Goal: Information Seeking & Learning: Learn about a topic

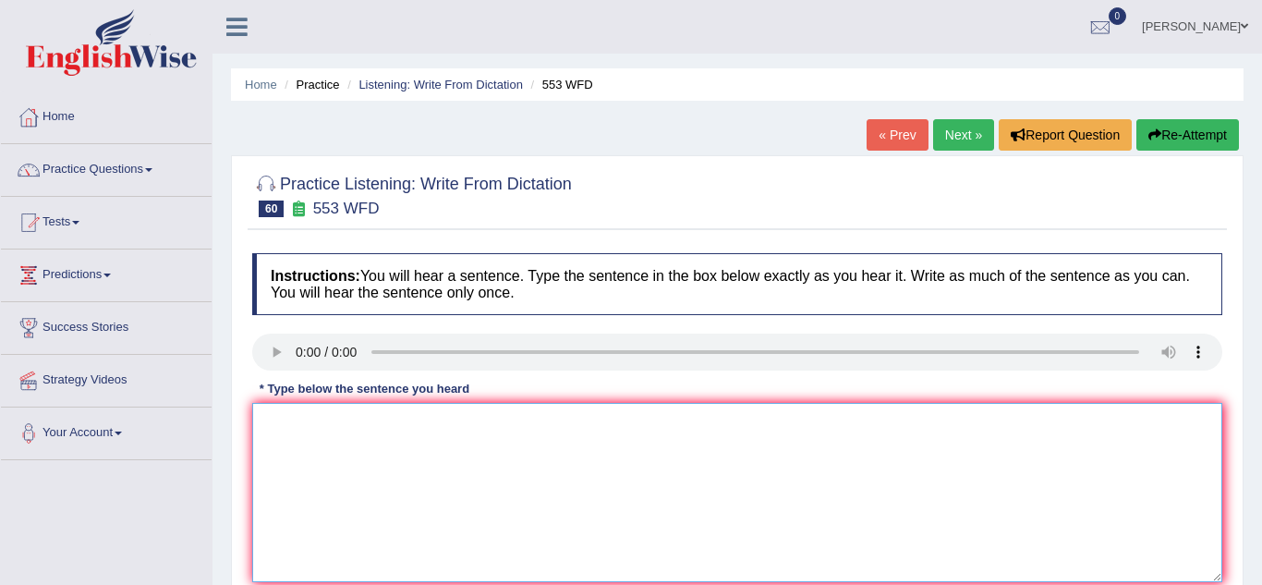
click at [278, 512] on textarea at bounding box center [737, 492] width 970 height 179
click at [577, 428] on textarea "Water filters in the compus will disclose the use of watre bootles." at bounding box center [737, 492] width 970 height 179
click at [583, 425] on textarea "Water filters in the compus will disclose the use of watee bootles." at bounding box center [737, 492] width 970 height 179
type textarea "Water filters in the compus will disclose the use of water bootles."
click at [229, 504] on div "Home Practice Listening: Write From Dictation 553 WFD « Prev Next » Report Ques…" at bounding box center [738, 462] width 1050 height 924
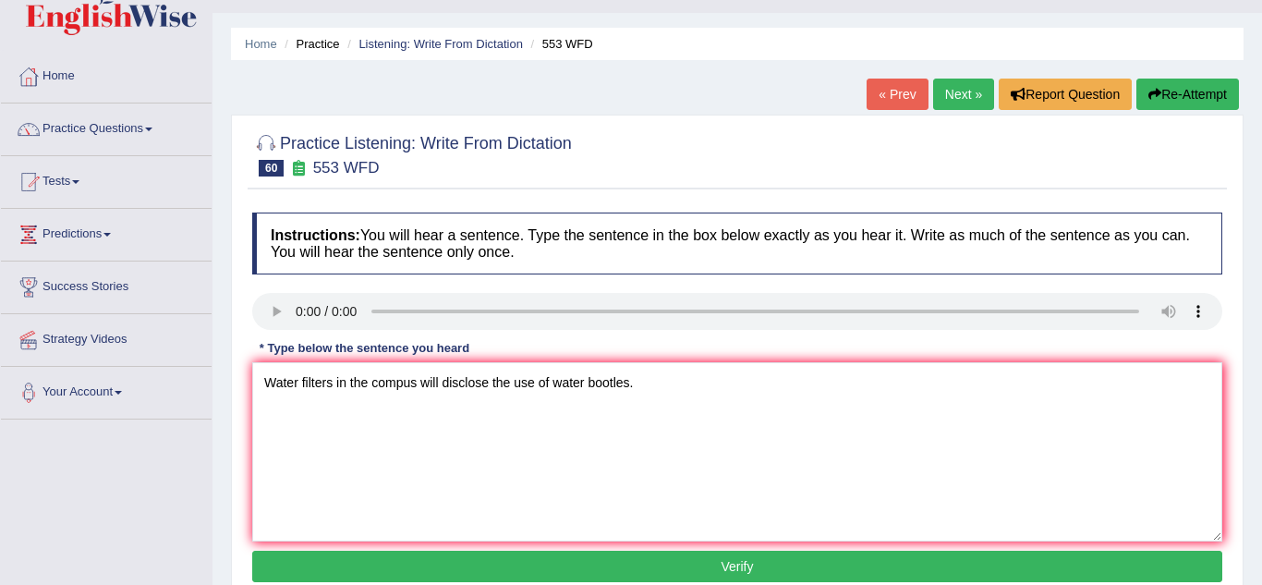
scroll to position [111, 0]
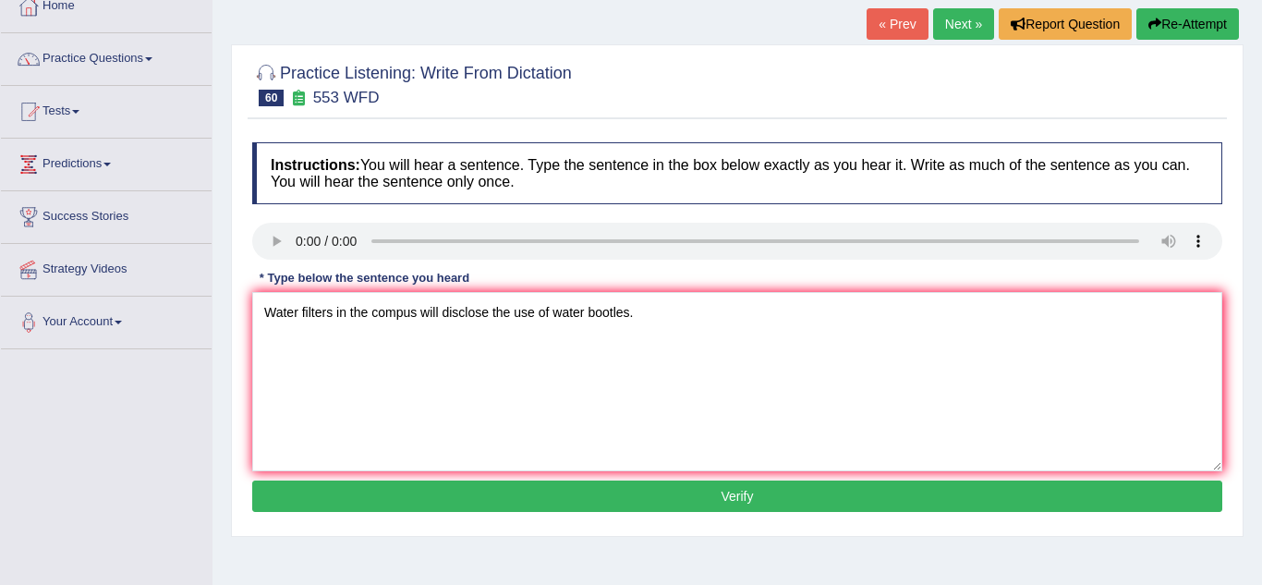
click at [286, 489] on button "Verify" at bounding box center [737, 496] width 970 height 31
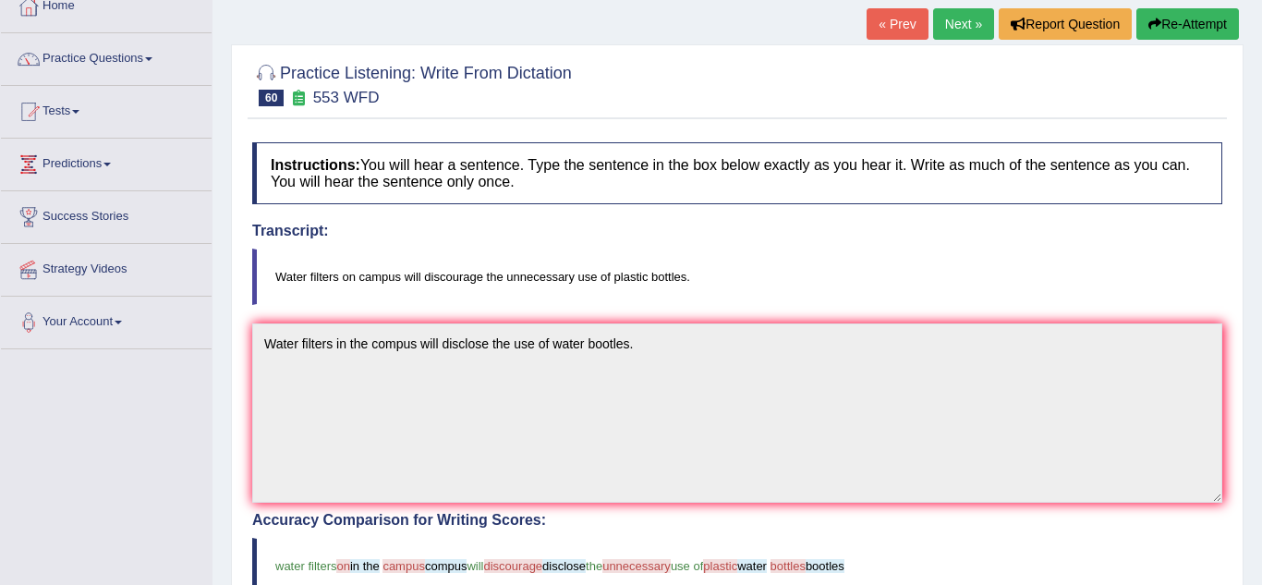
click at [225, 456] on div "Home Practice Listening: Write From Dictation 553 WFD « Prev Next » Report Ques…" at bounding box center [738, 464] width 1050 height 1151
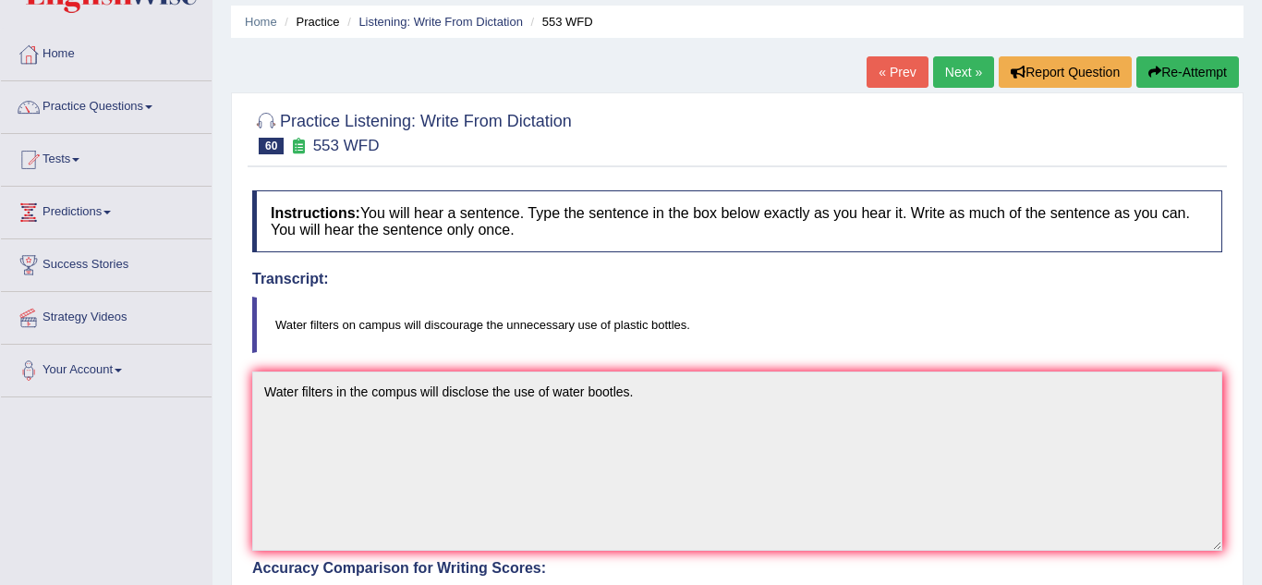
scroll to position [37, 0]
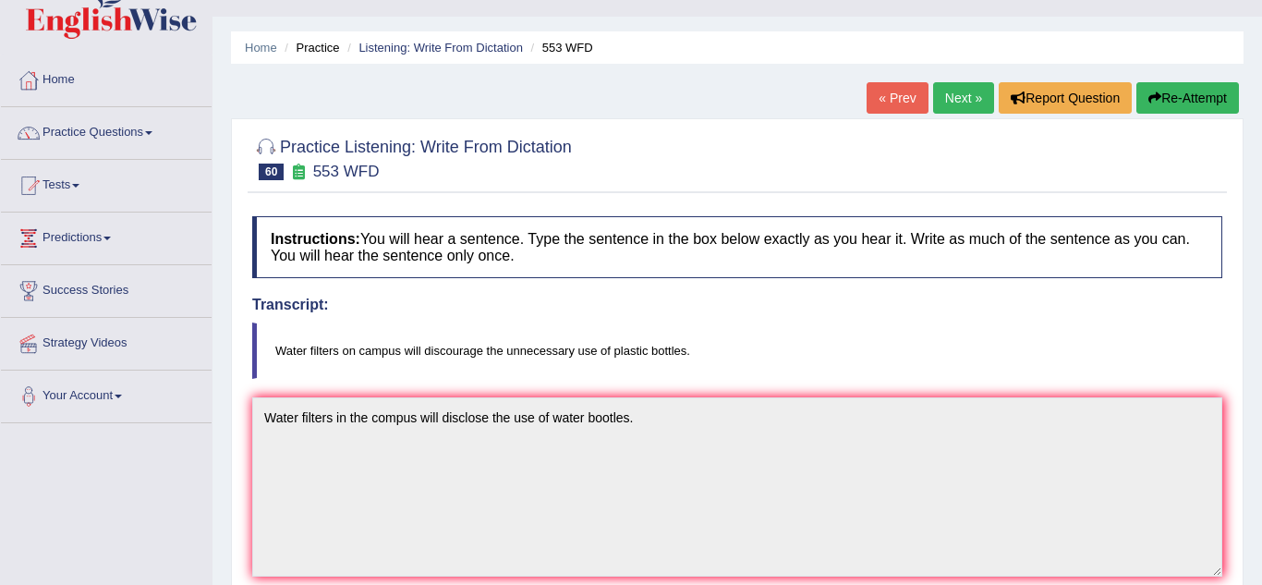
click at [1195, 111] on button "Re-Attempt" at bounding box center [1188, 97] width 103 height 31
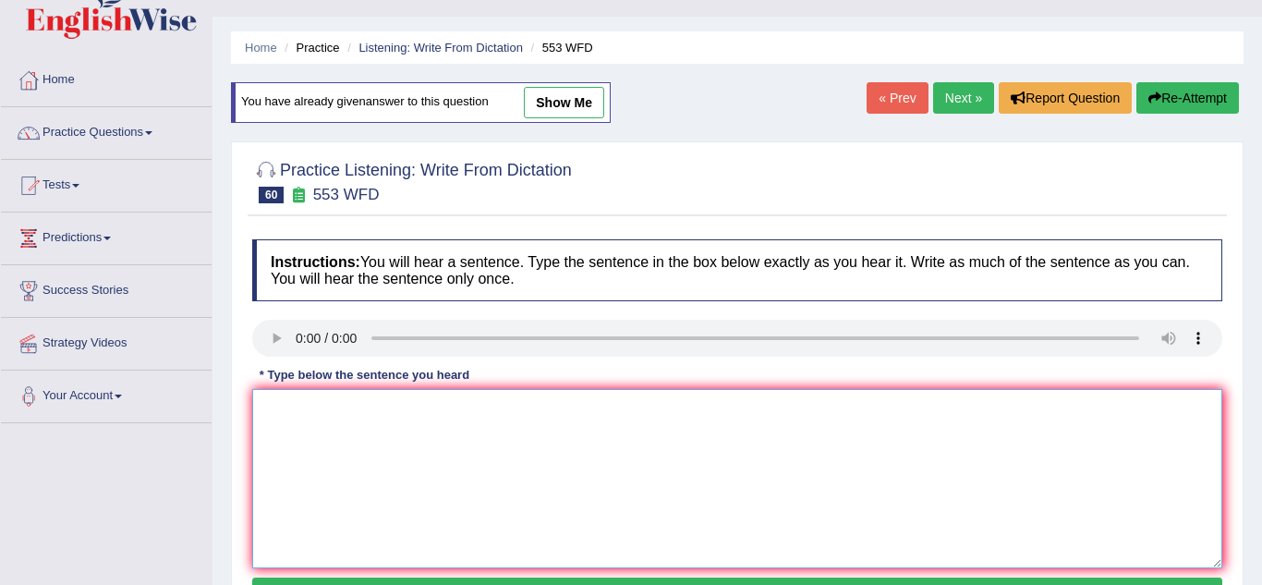
click at [267, 418] on textarea at bounding box center [737, 478] width 970 height 179
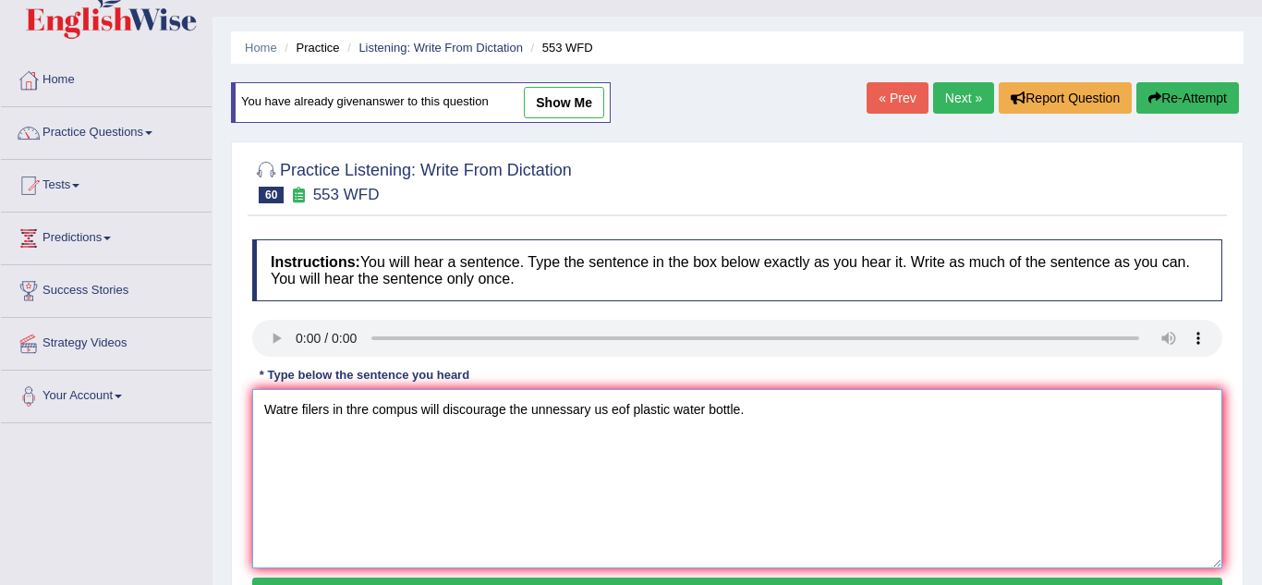
click at [315, 411] on textarea "Watre filers in thre compus will discourage the unnessary us eof plastic water …" at bounding box center [737, 478] width 970 height 179
click at [621, 412] on textarea "Watre filters in thre compus will discourage the unnessary us eof plastic water…" at bounding box center [737, 478] width 970 height 179
type textarea "Watre filters in thre compus will discourage the unnessary us of plastic water …"
click at [222, 427] on div "Home Practice Listening: Write From Dictation 553 WFD You have already given an…" at bounding box center [738, 425] width 1050 height 924
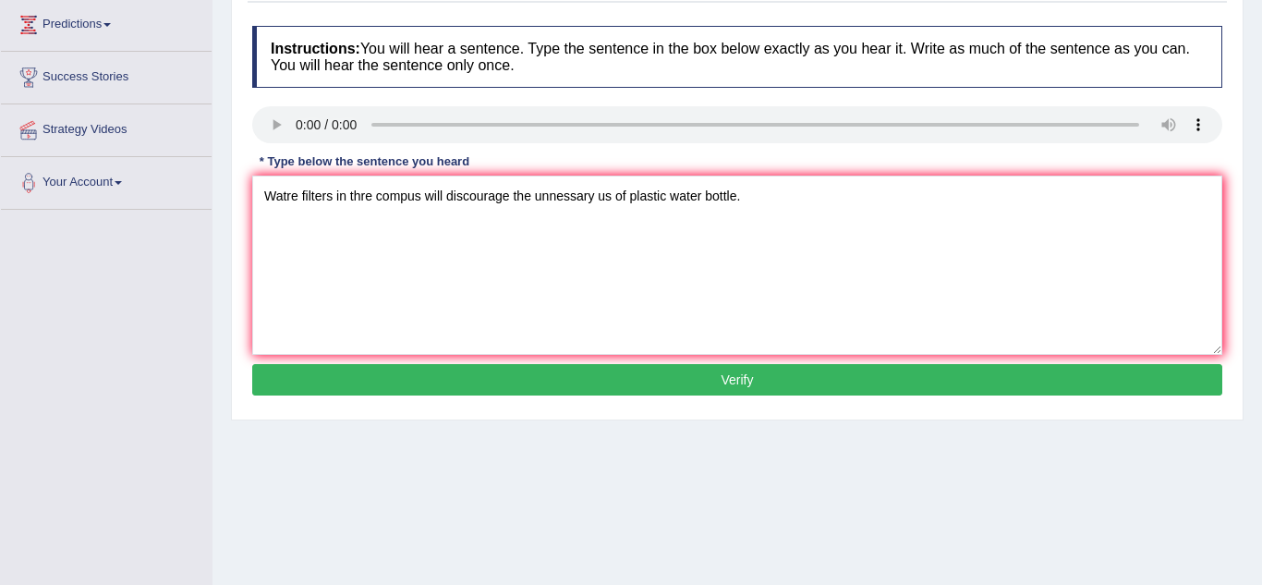
scroll to position [259, 0]
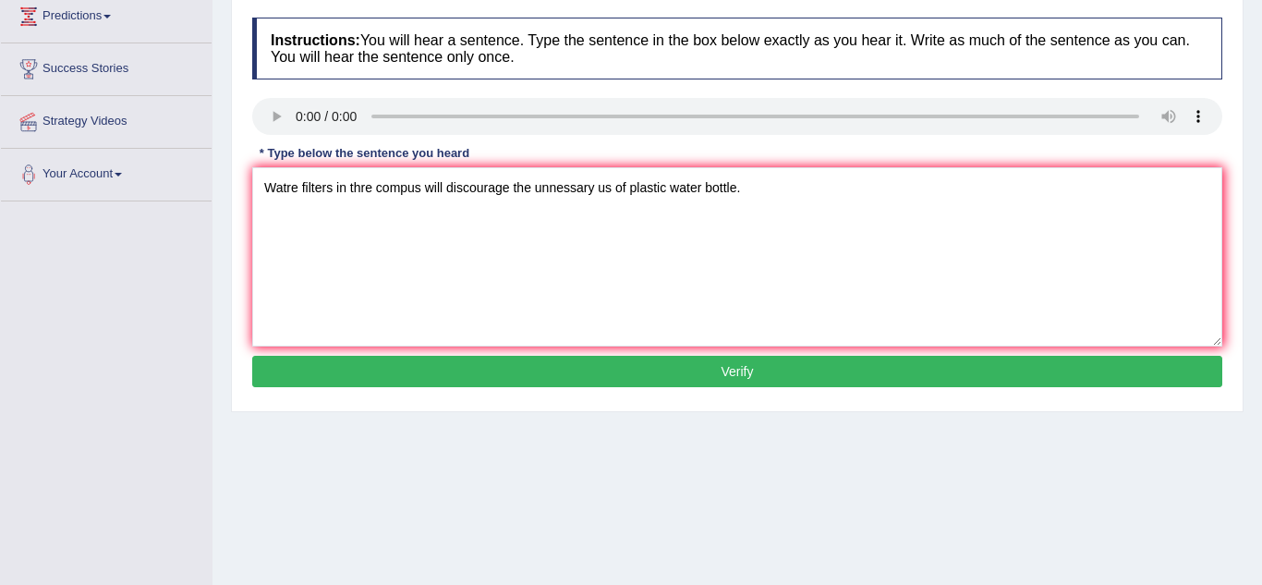
click at [372, 380] on button "Verify" at bounding box center [737, 371] width 970 height 31
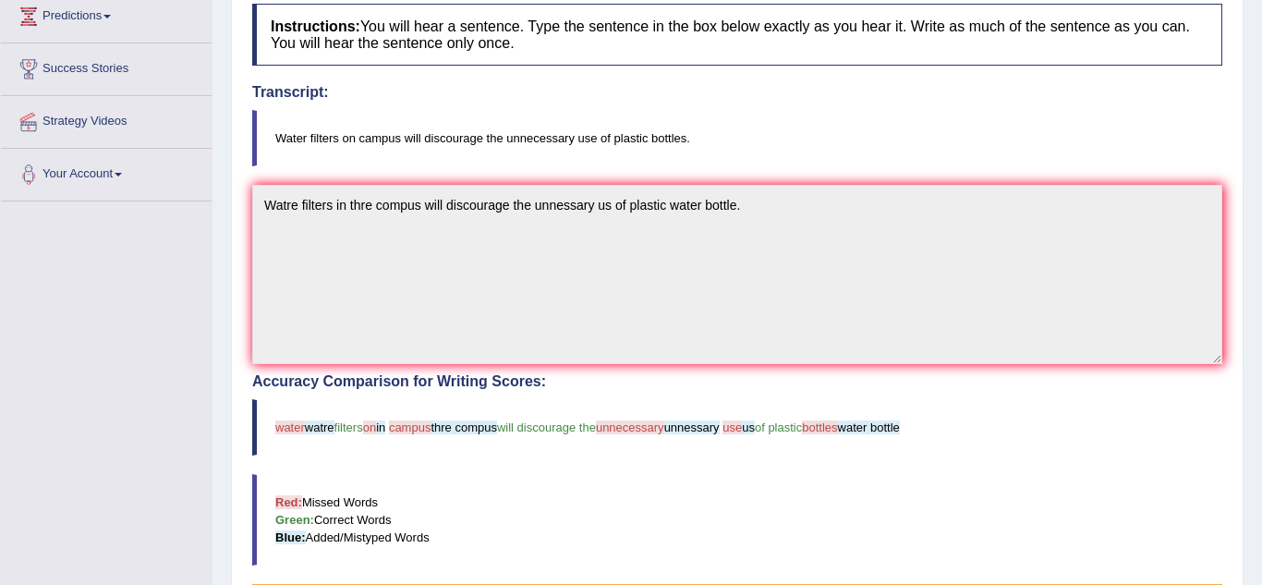
click at [234, 387] on div "Practice Listening: Write From Dictation 60 553 WFD Instructions: You will hear…" at bounding box center [737, 396] width 1013 height 981
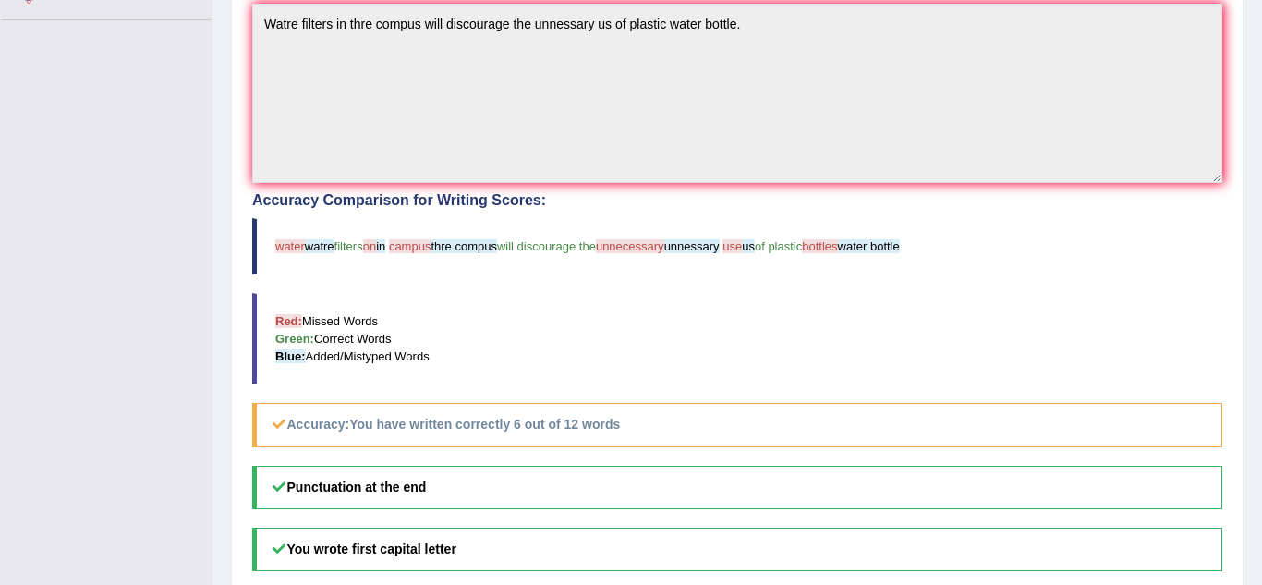
scroll to position [444, 0]
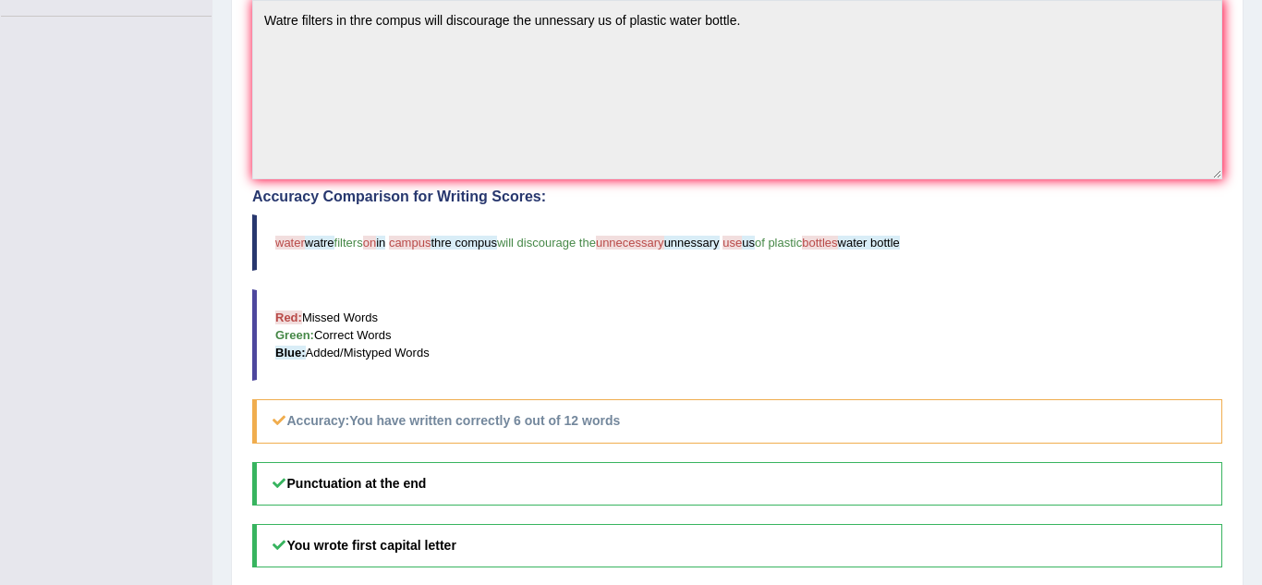
click at [228, 330] on div "Home Practice Listening: Write From Dictation 553 WFD You have already given an…" at bounding box center [738, 136] width 1050 height 1160
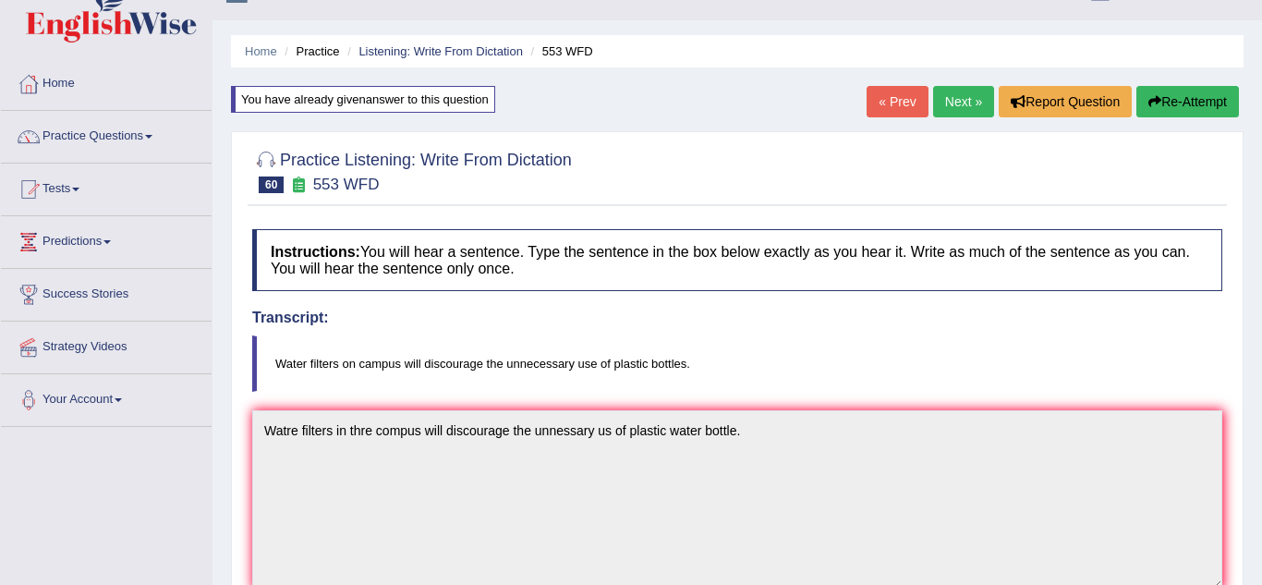
scroll to position [37, 0]
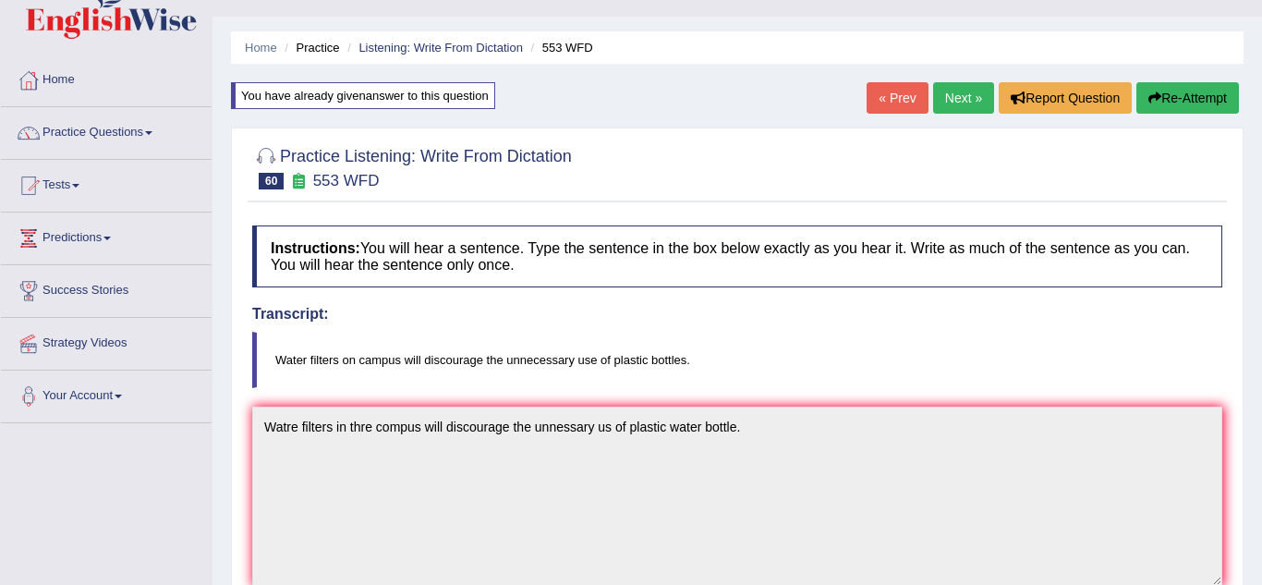
click at [1182, 107] on button "Re-Attempt" at bounding box center [1188, 97] width 103 height 31
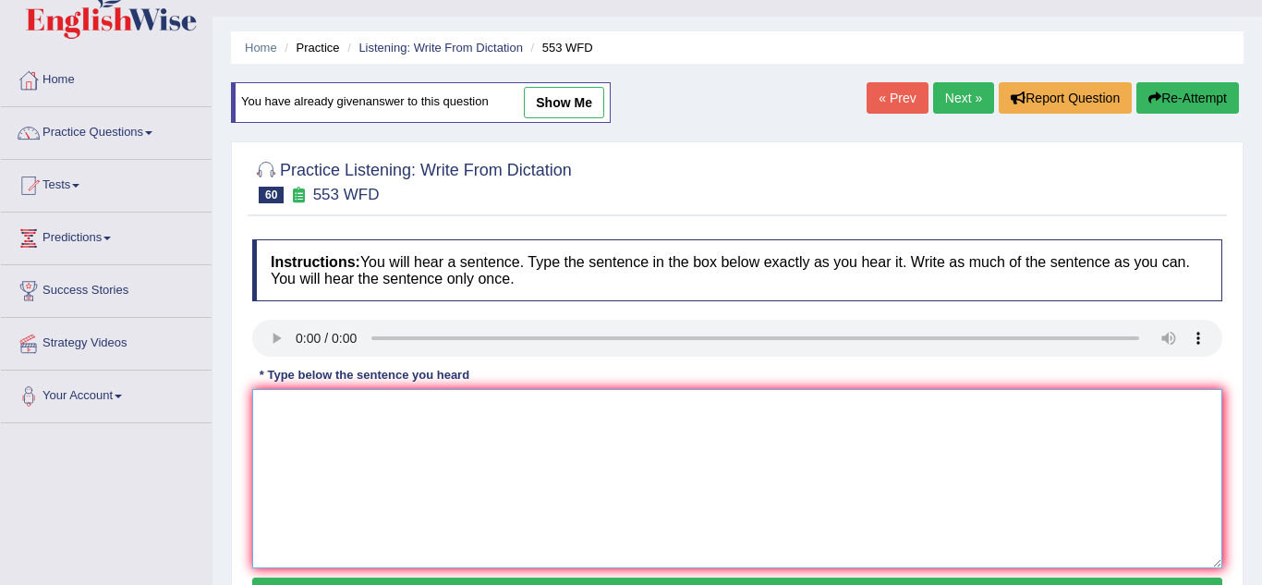
click at [289, 443] on textarea at bounding box center [737, 478] width 970 height 179
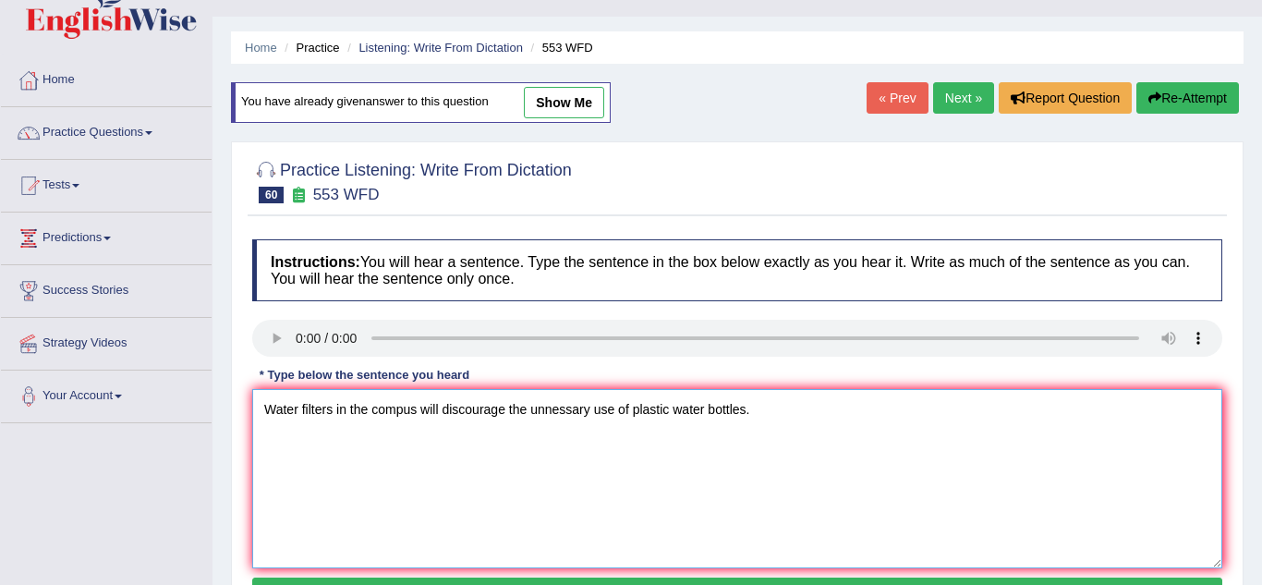
type textarea "Water filters in the compus will discourage the unnessary use of plastic water …"
click at [242, 450] on div "Practice Listening: Write From Dictation 60 553 WFD Instructions: You will hear…" at bounding box center [737, 387] width 1013 height 493
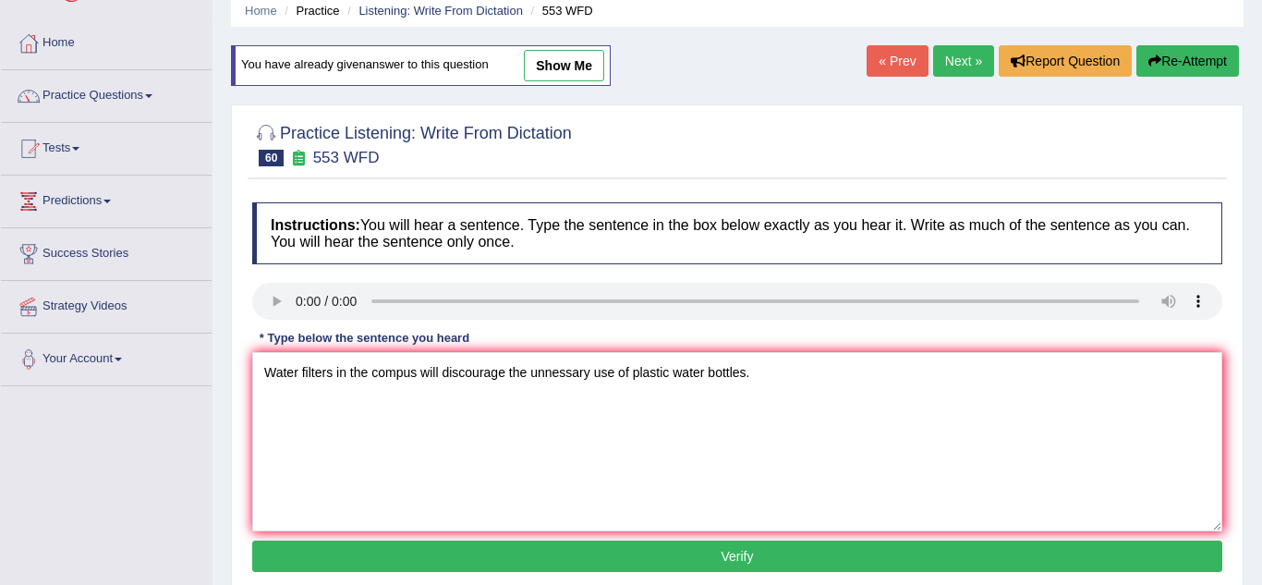
click at [296, 552] on button "Verify" at bounding box center [737, 556] width 970 height 31
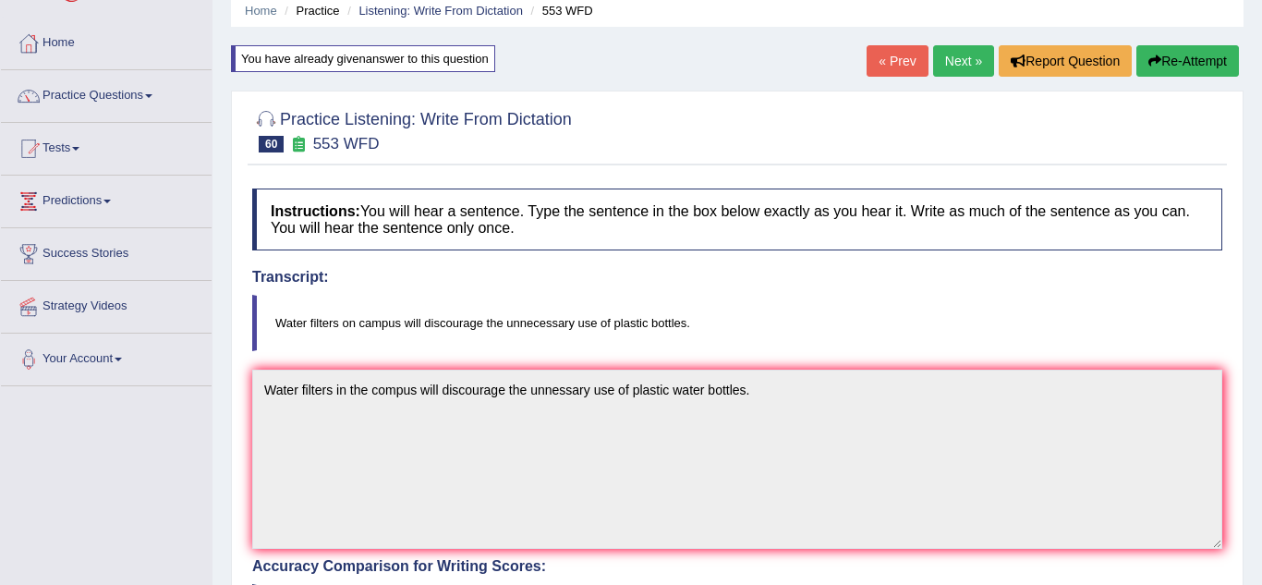
click at [231, 539] on div "Practice Listening: Write From Dictation 60 553 WFD Instructions: You will hear…" at bounding box center [737, 581] width 1013 height 981
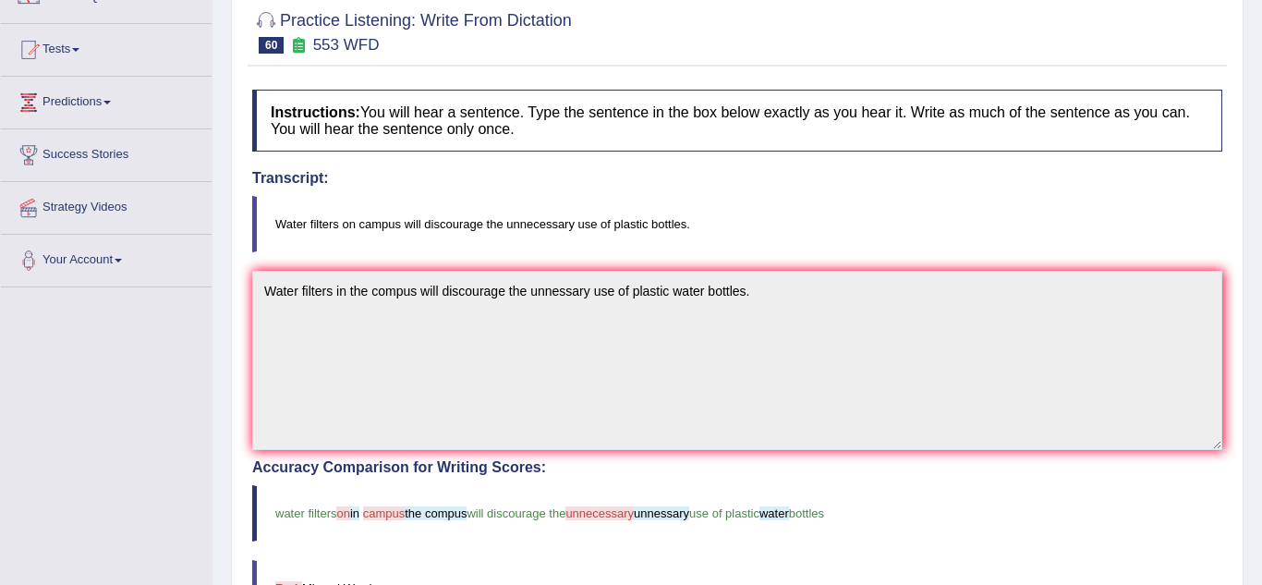
scroll to position [37, 0]
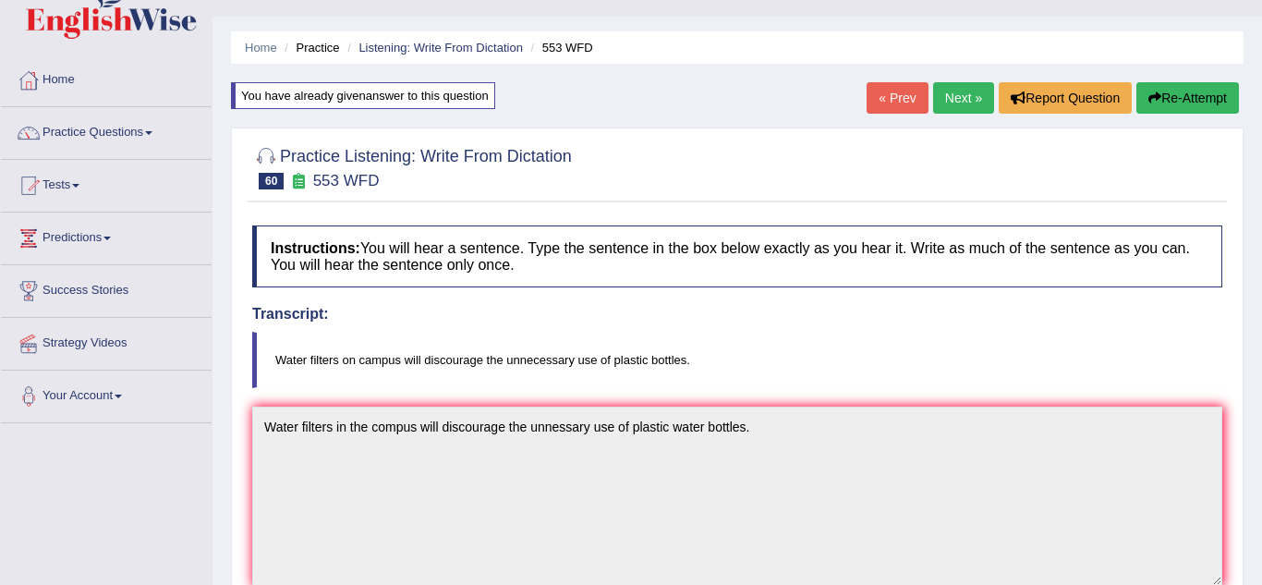
click at [968, 103] on link "Next »" at bounding box center [963, 97] width 61 height 31
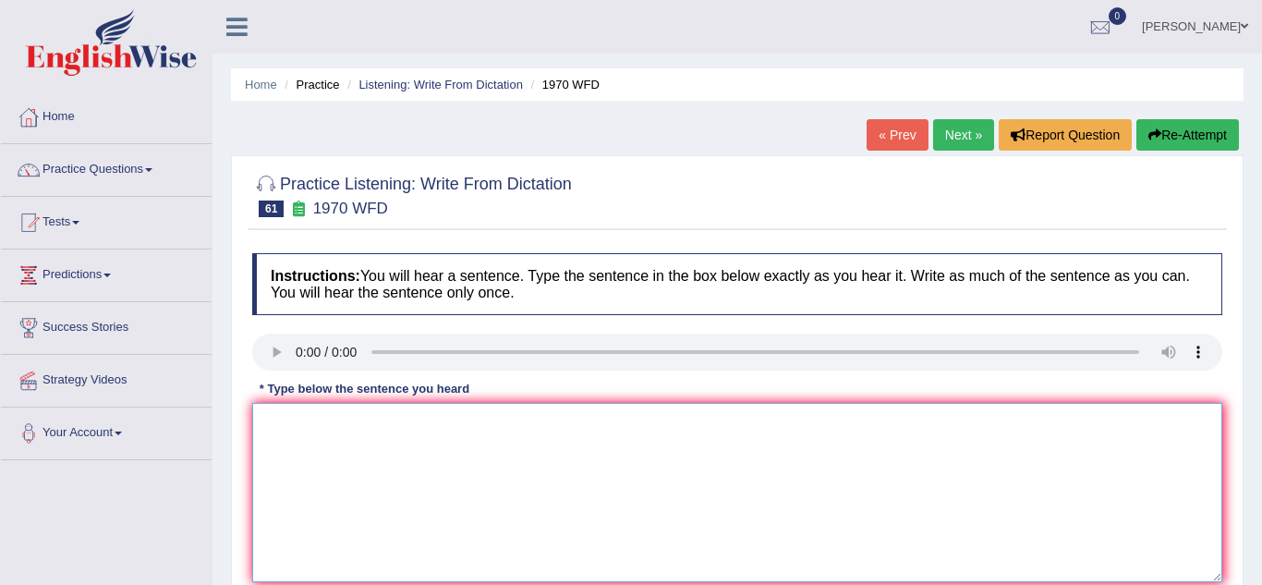
click at [286, 467] on textarea at bounding box center [737, 492] width 970 height 179
type textarea "One student representative will be selected from each class."
click at [240, 431] on div "Practice Listening: Write From Dictation 61 1970 WFD Instructions: You will hea…" at bounding box center [737, 401] width 1013 height 493
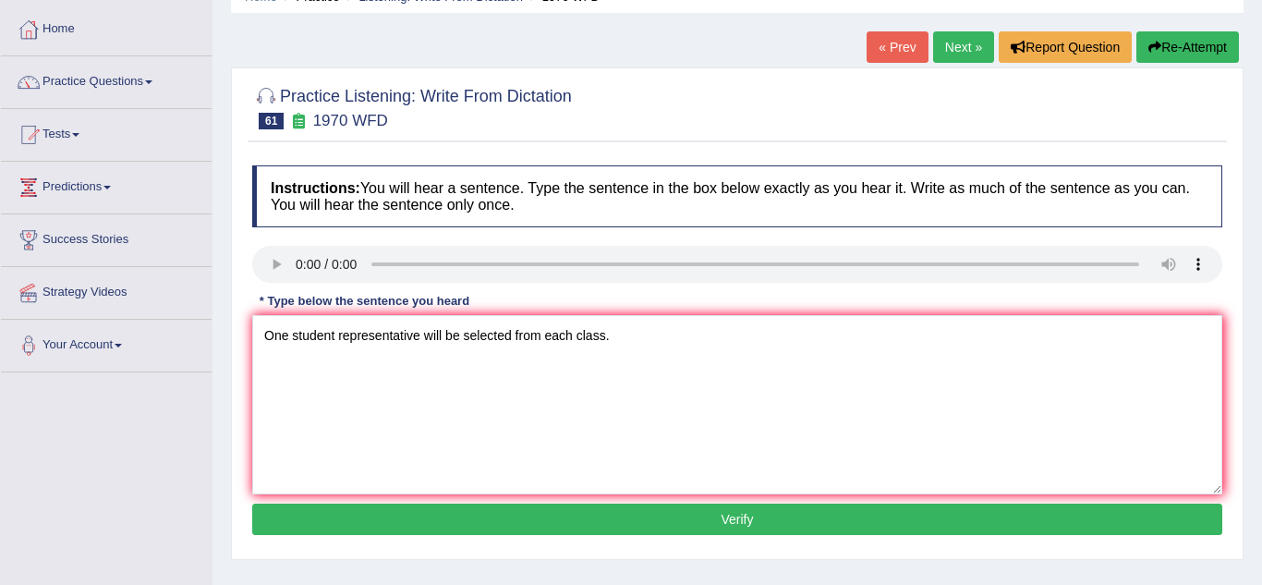
scroll to position [111, 0]
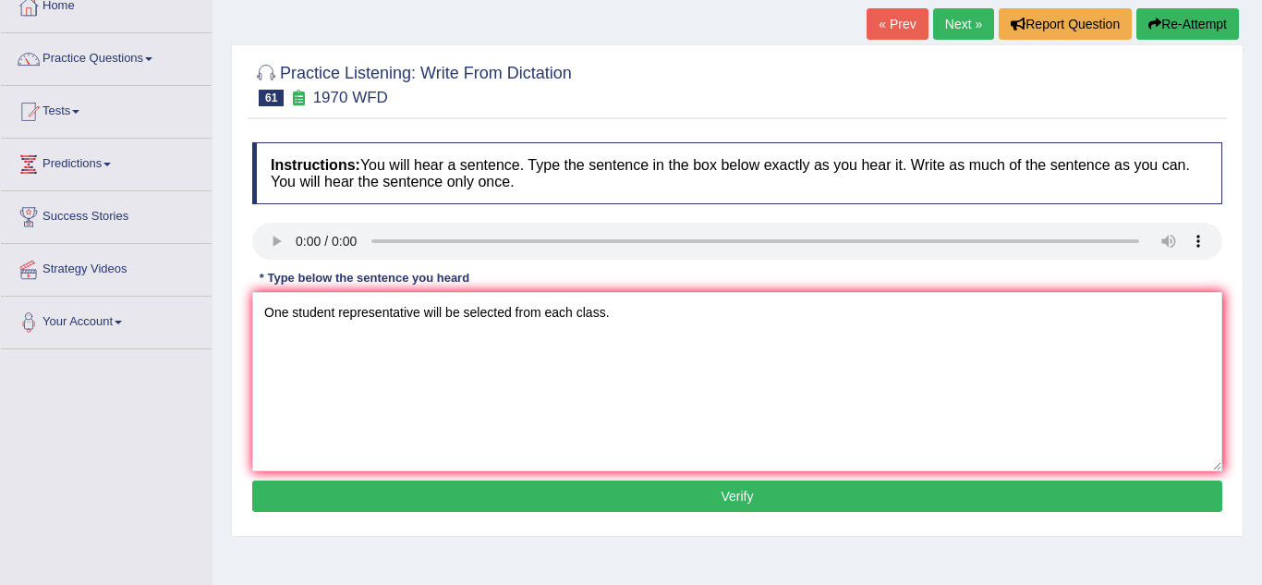
click at [424, 491] on button "Verify" at bounding box center [737, 496] width 970 height 31
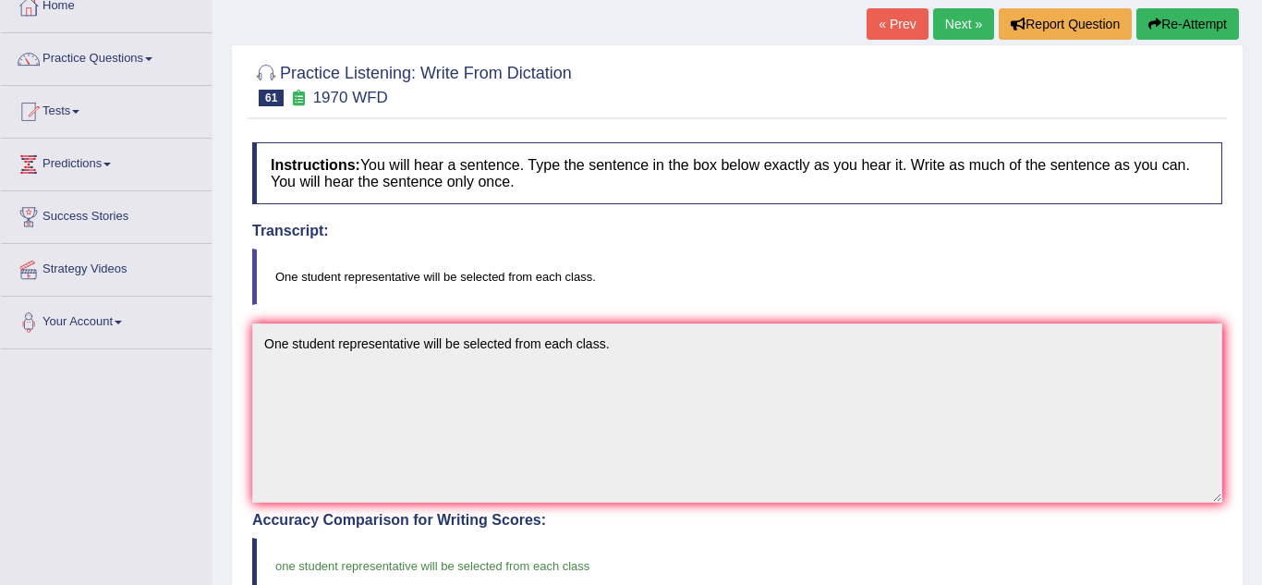
click at [239, 506] on div "Practice Listening: Write From Dictation 61 1970 WFD Instructions: You will hea…" at bounding box center [737, 534] width 1013 height 981
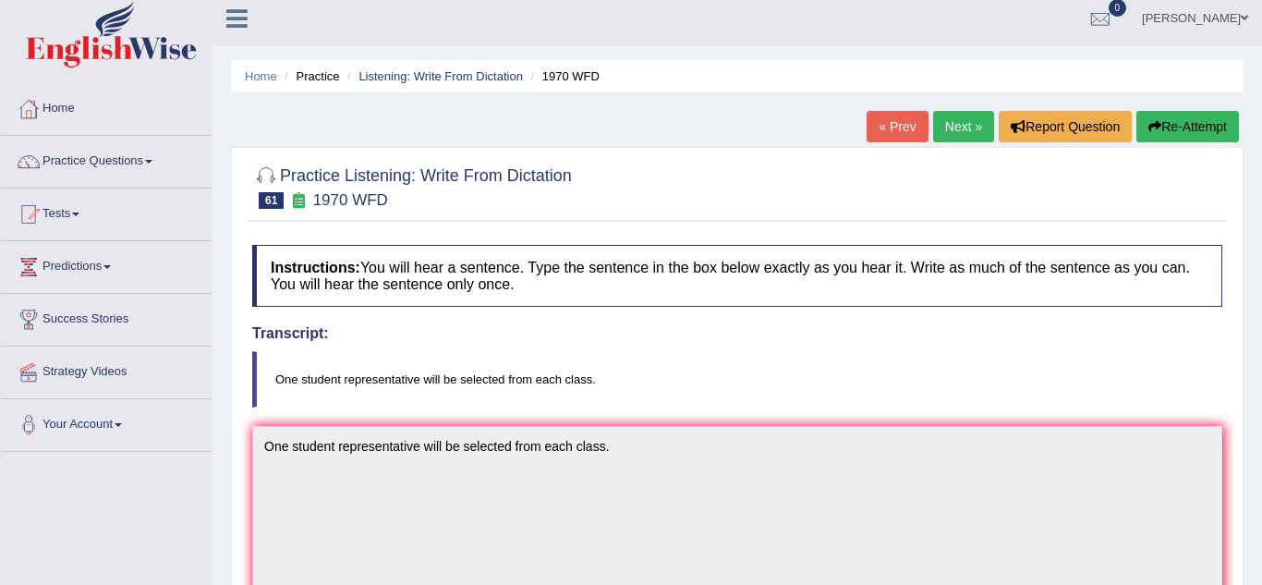
scroll to position [0, 0]
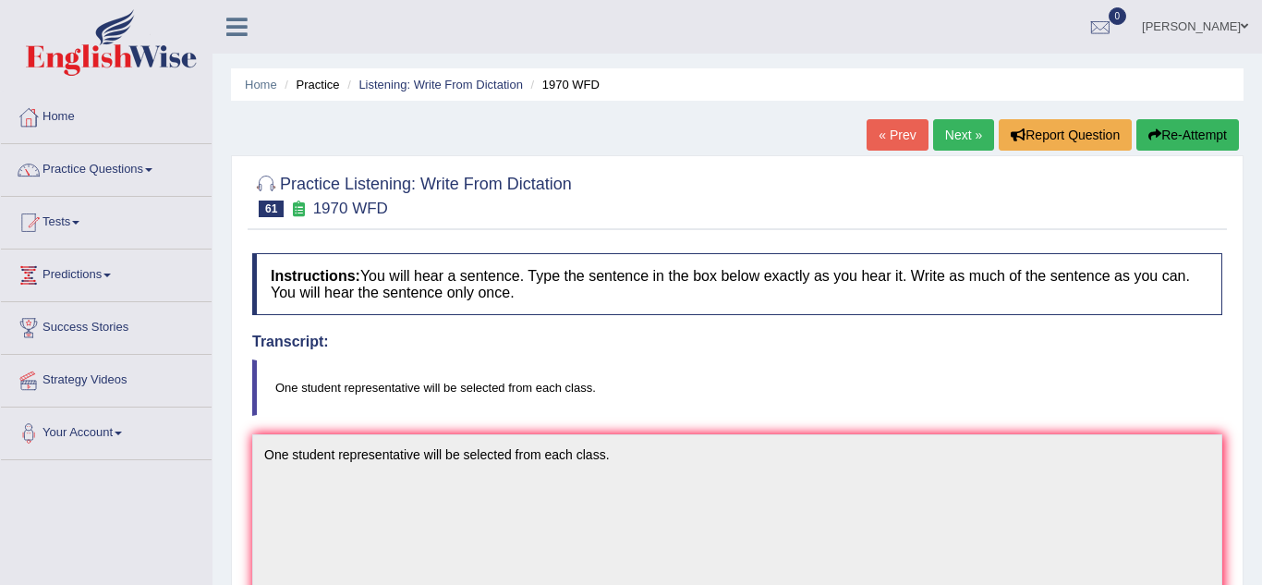
click at [966, 141] on link "Next »" at bounding box center [963, 134] width 61 height 31
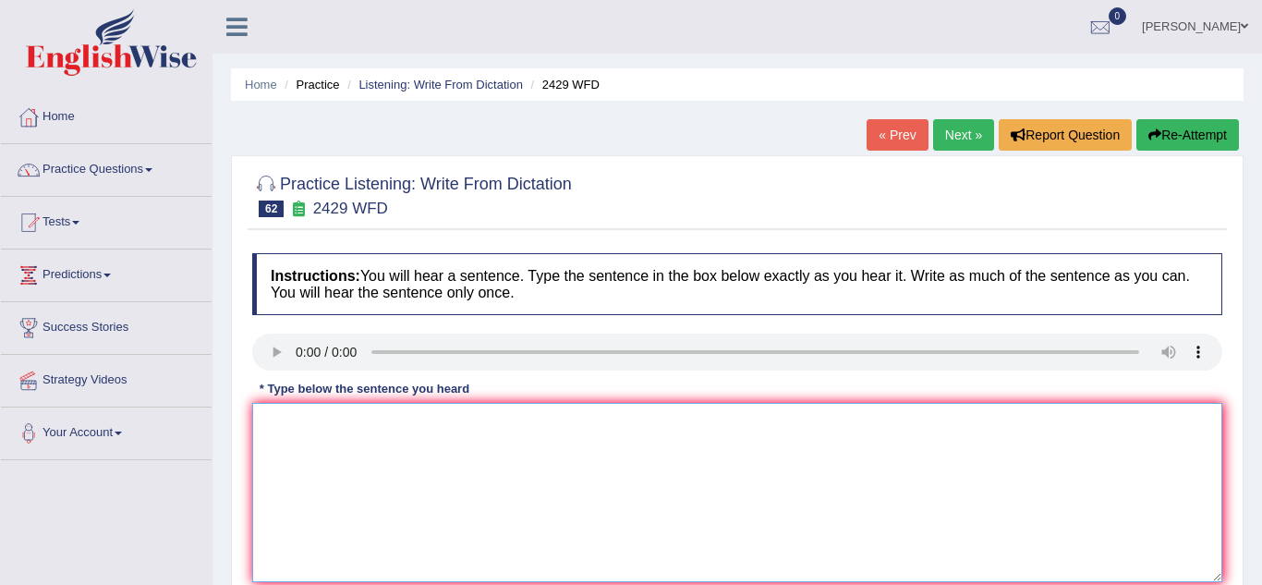
click at [300, 413] on textarea at bounding box center [737, 492] width 970 height 179
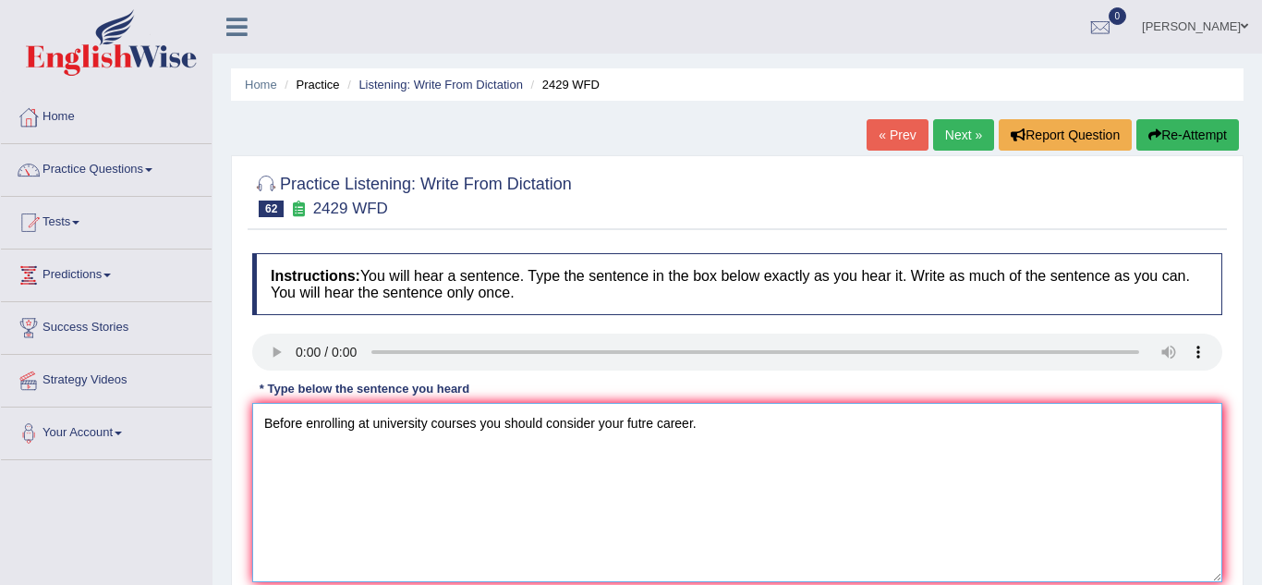
type textarea "Before enrolling at university courses you should consider your futre career."
click at [237, 467] on div "Practice Listening: Write From Dictation 62 2429 WFD Instructions: You will hea…" at bounding box center [737, 401] width 1013 height 493
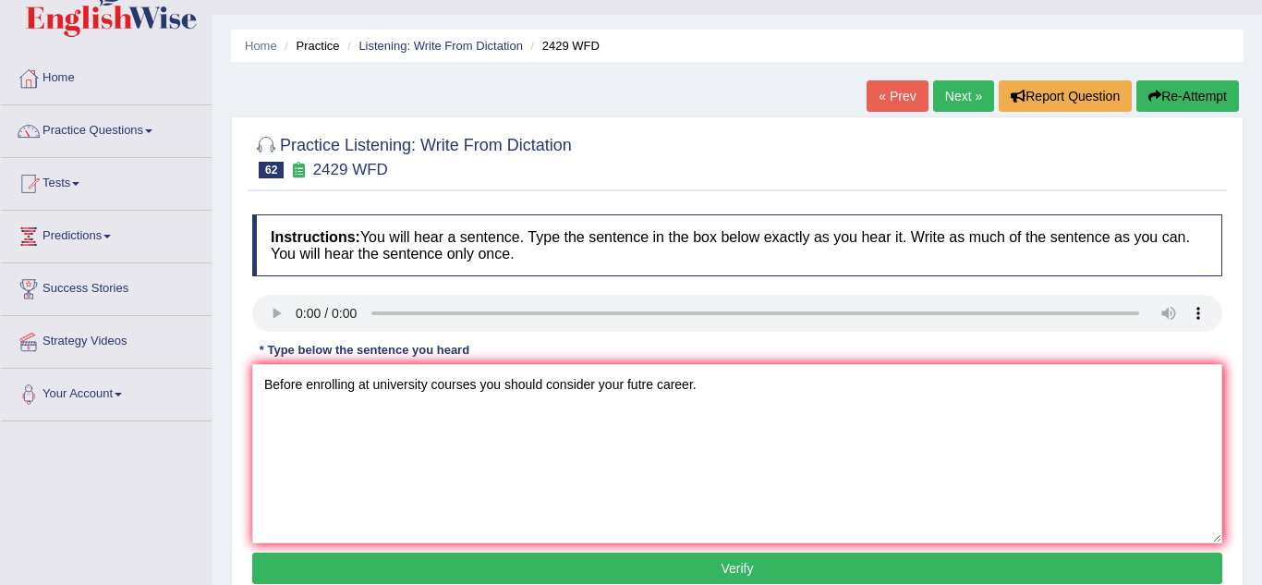
scroll to position [74, 0]
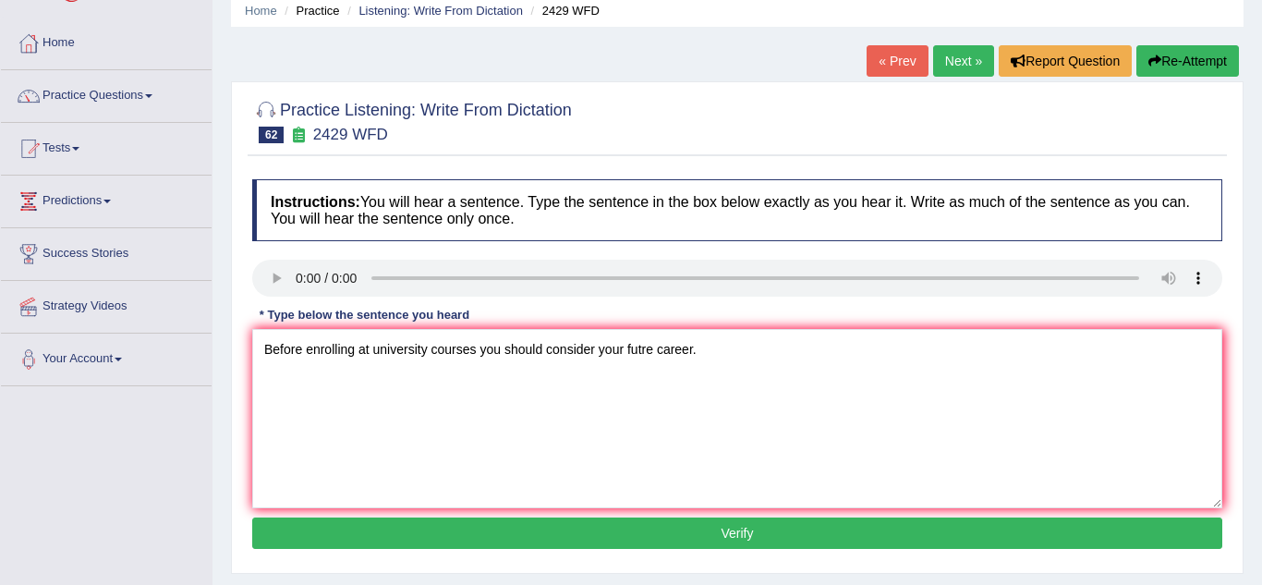
click at [382, 530] on button "Verify" at bounding box center [737, 533] width 970 height 31
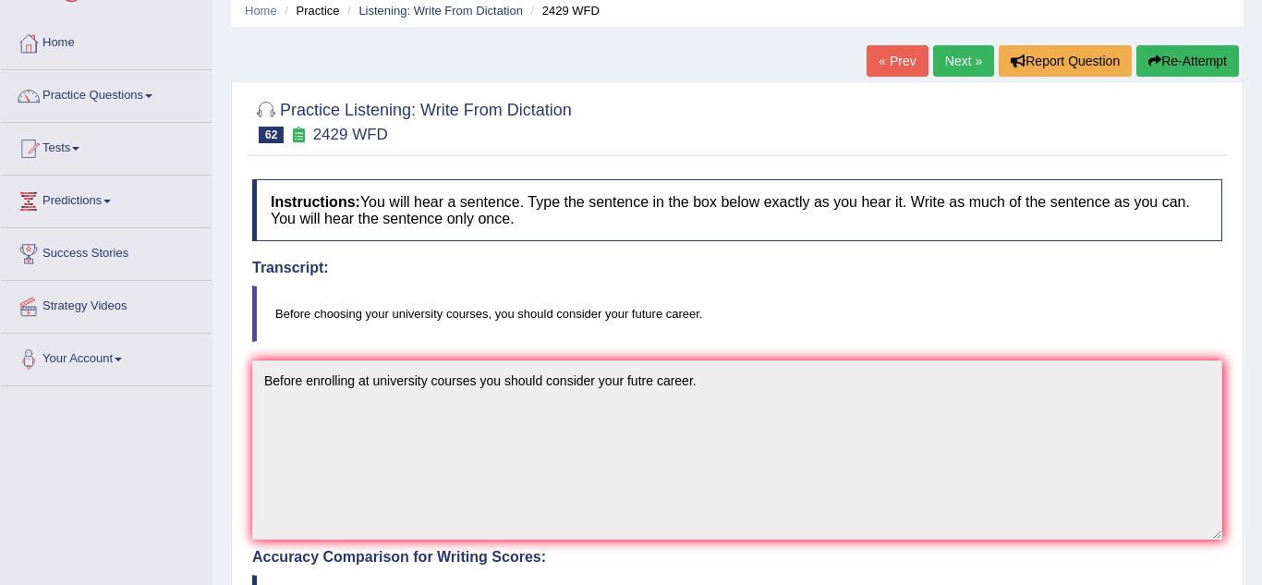
click at [232, 518] on div "Practice Listening: Write From Dictation 62 2429 WFD Instructions: You will hea…" at bounding box center [737, 571] width 1013 height 981
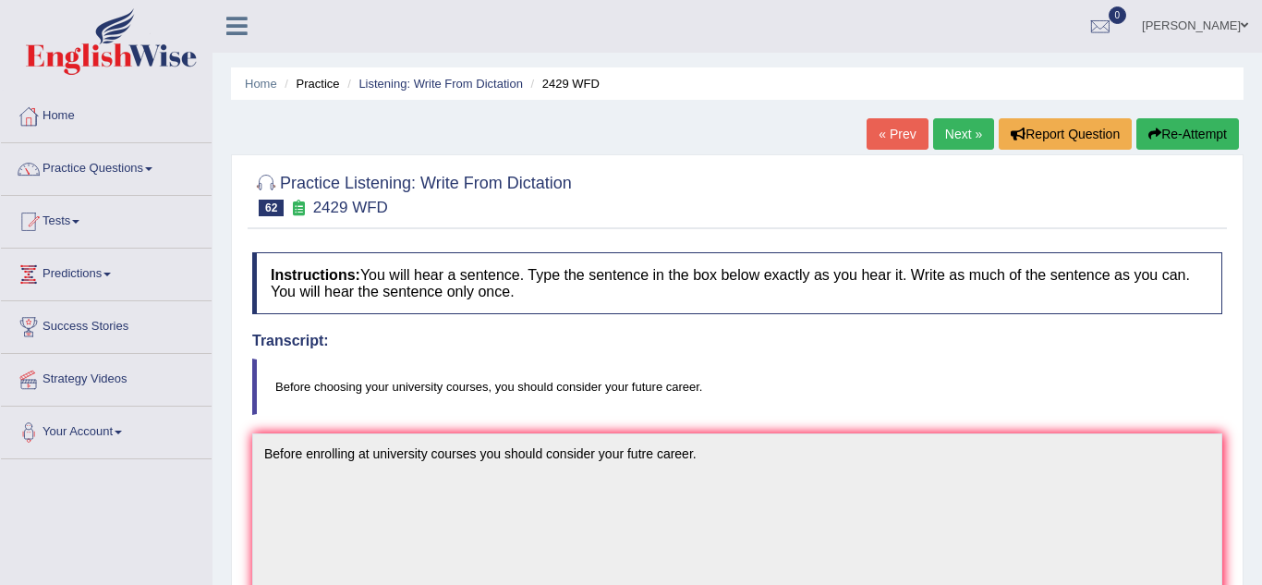
scroll to position [0, 0]
click at [976, 141] on link "Next »" at bounding box center [963, 134] width 61 height 31
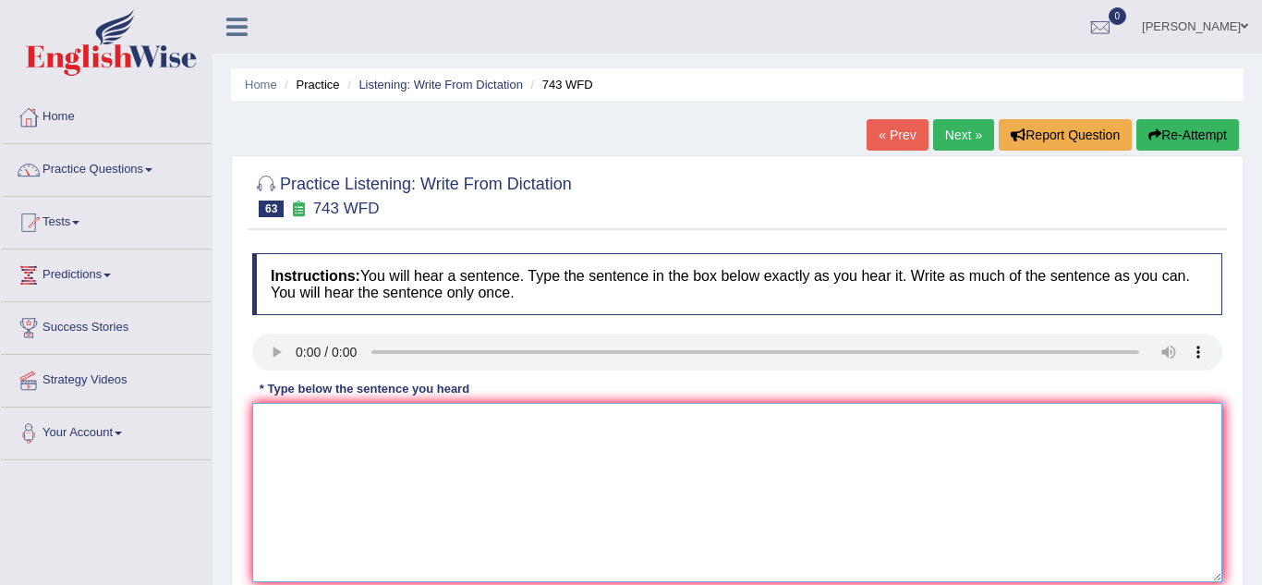
click at [277, 415] on textarea at bounding box center [737, 492] width 970 height 179
type textarea "Being by linguistic does not neccessary mean to analyse the languages."
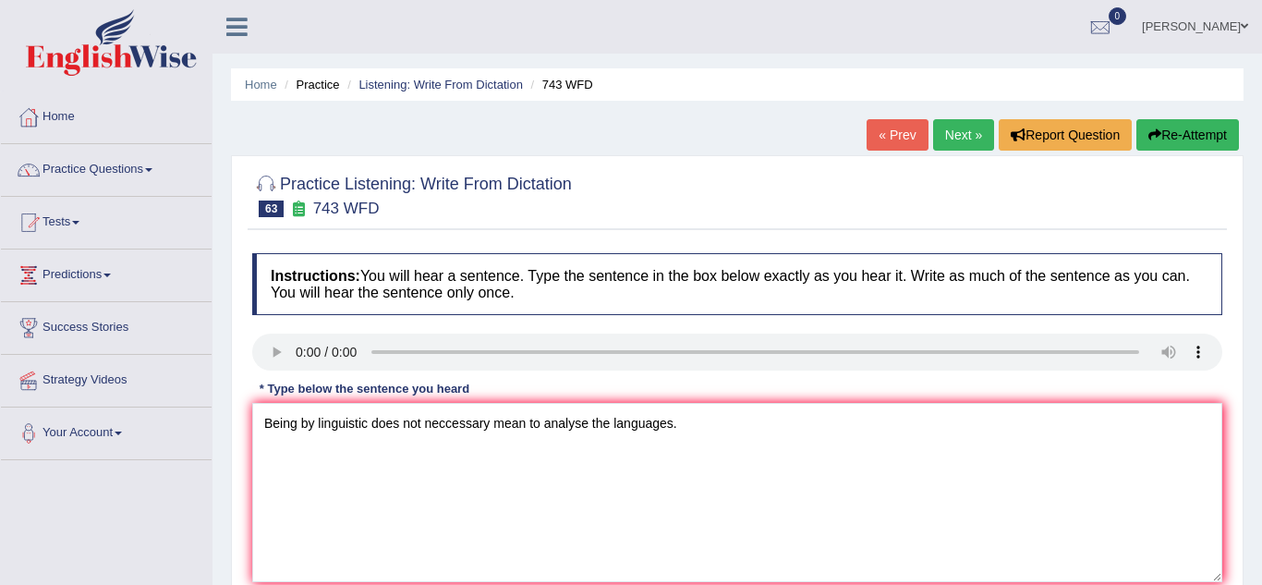
click at [225, 465] on div "Home Practice Listening: Write From Dictation 743 WFD « Prev Next » Report Ques…" at bounding box center [738, 462] width 1050 height 924
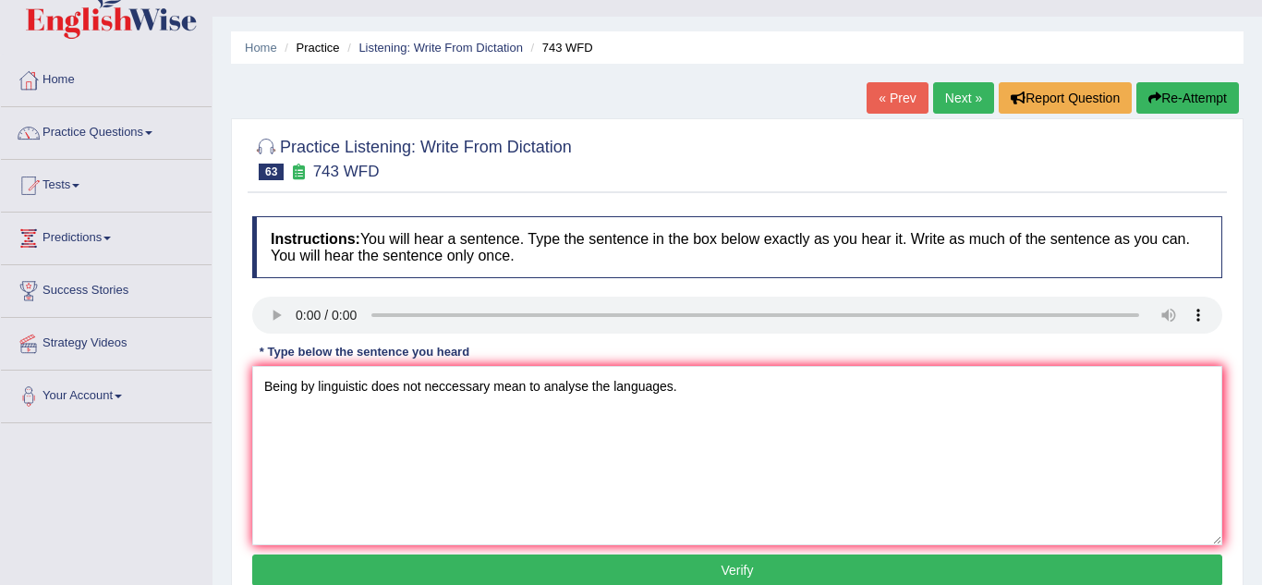
scroll to position [74, 0]
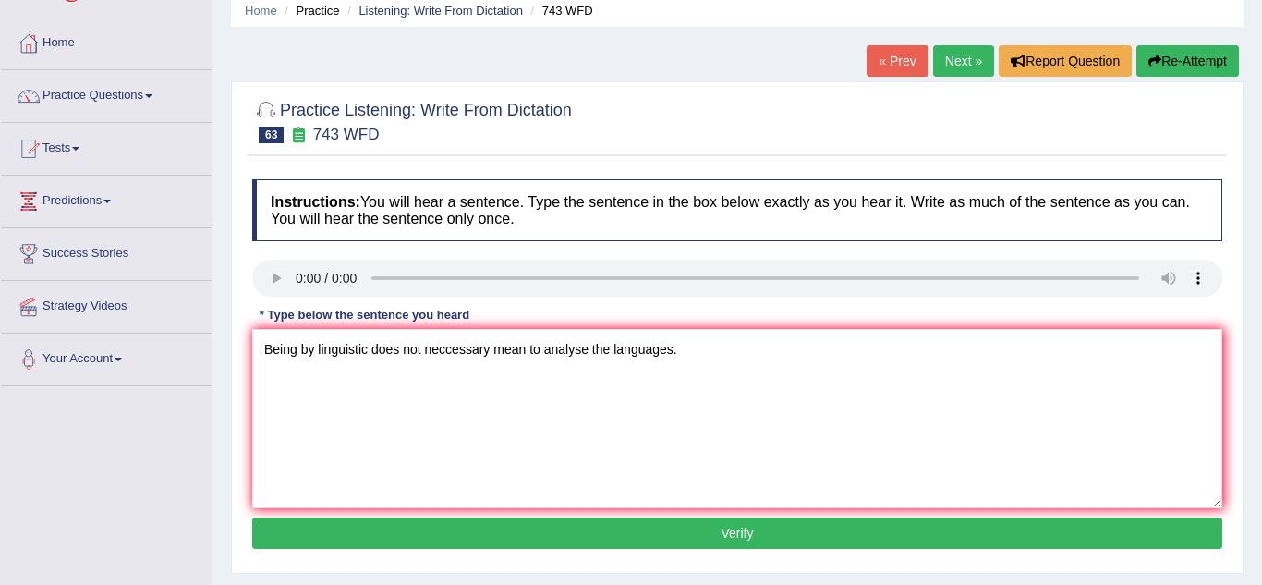
click at [373, 538] on button "Verify" at bounding box center [737, 533] width 970 height 31
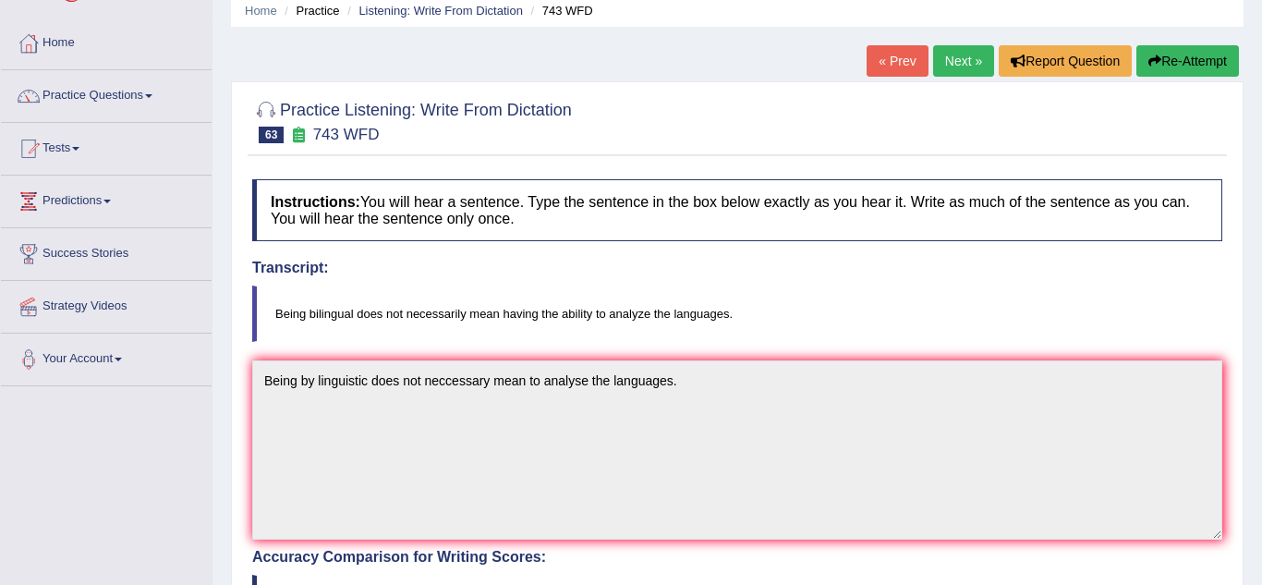
click at [241, 530] on div "Practice Listening: Write From Dictation 63 743 WFD Instructions: You will hear…" at bounding box center [737, 571] width 1013 height 981
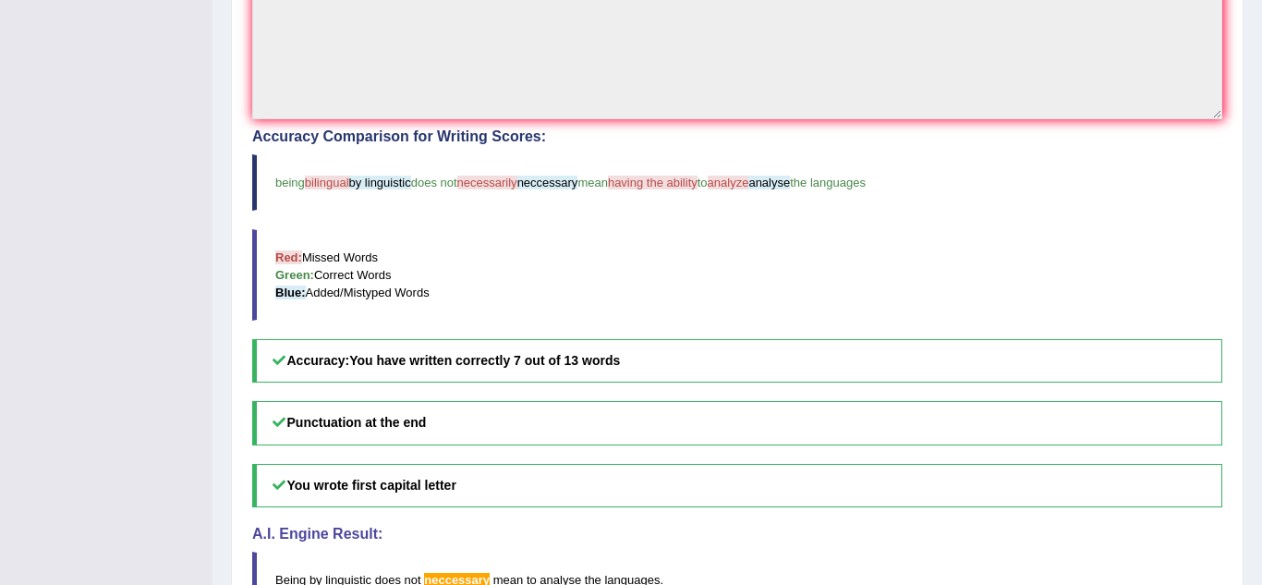
scroll to position [518, 0]
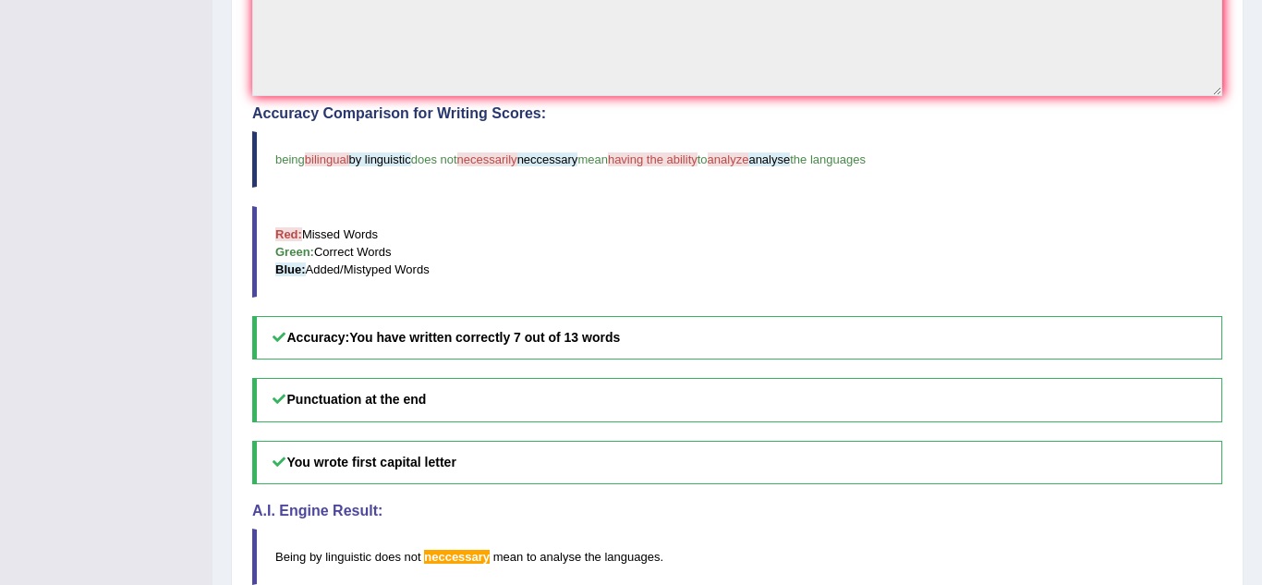
click at [229, 481] on div "Home Practice Listening: Write From Dictation 743 WFD « Prev Next » Report Ques…" at bounding box center [738, 57] width 1050 height 1151
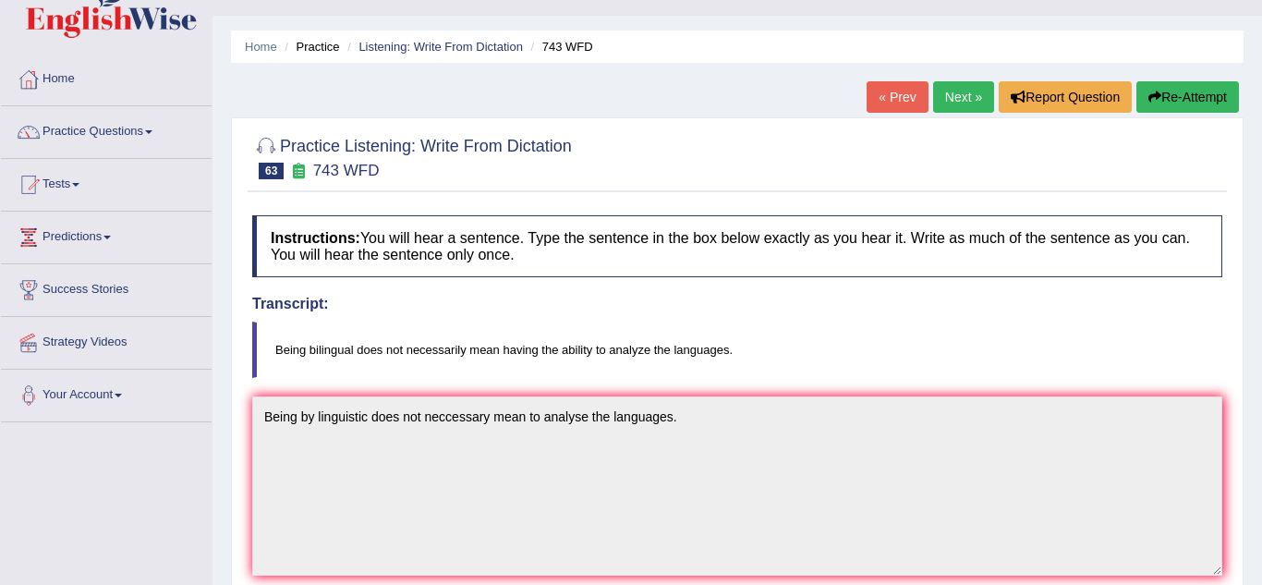
scroll to position [37, 0]
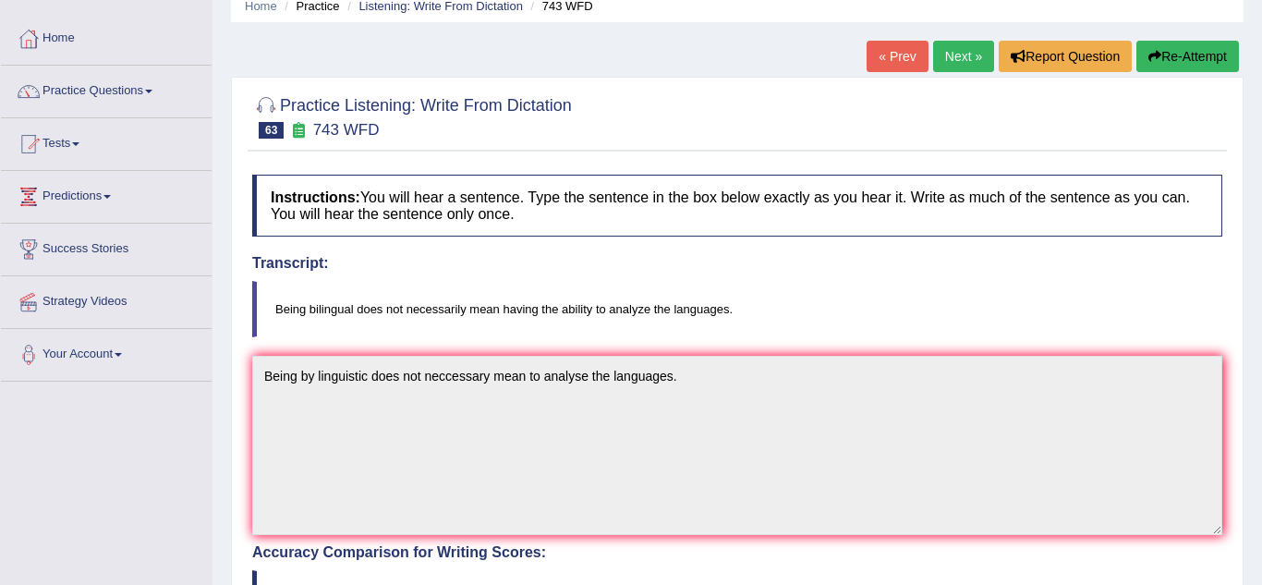
scroll to position [74, 0]
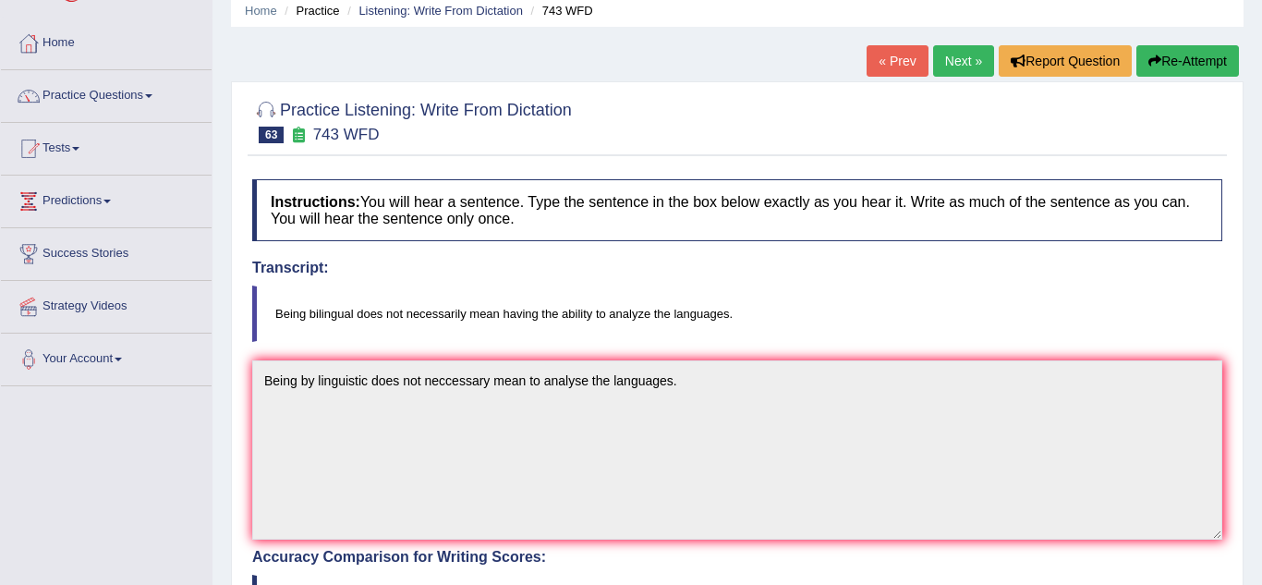
click at [240, 477] on div "Practice Listening: Write From Dictation 63 743 WFD Instructions: You will hear…" at bounding box center [737, 571] width 1013 height 981
click at [238, 507] on div "Practice Listening: Write From Dictation 63 743 WFD Instructions: You will hear…" at bounding box center [737, 571] width 1013 height 981
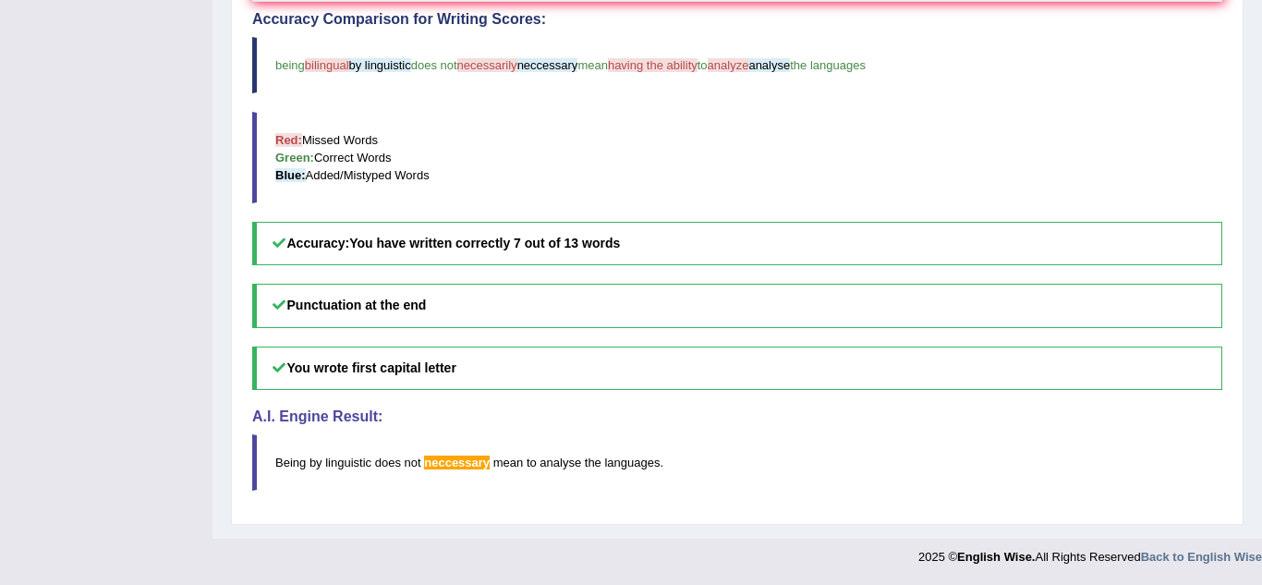
scroll to position [613, 0]
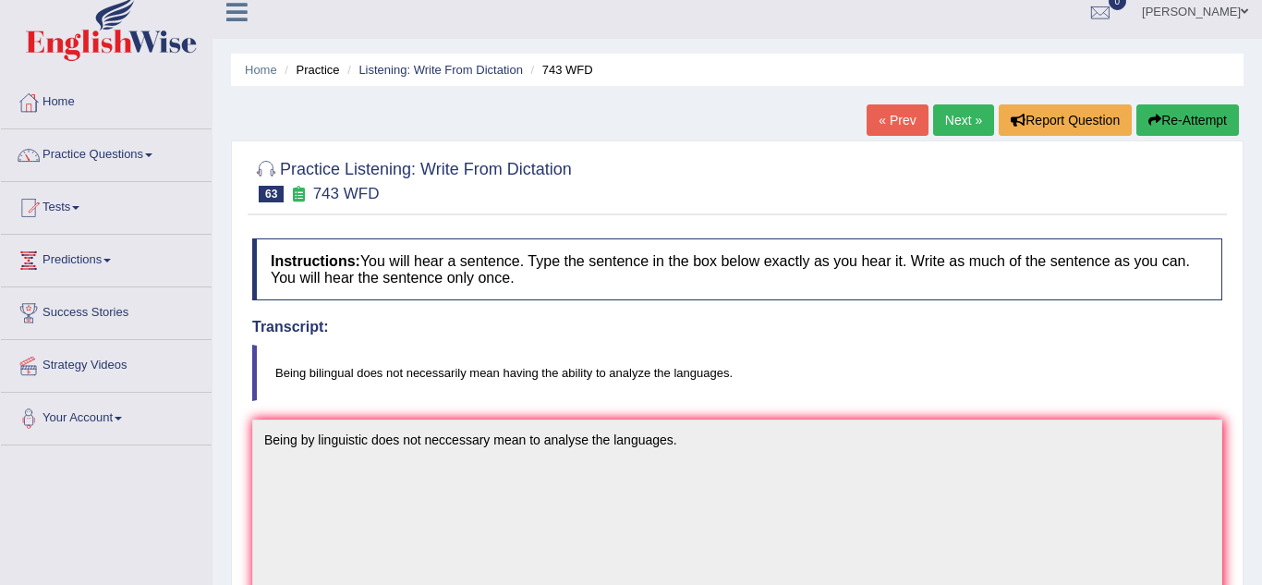
scroll to position [0, 0]
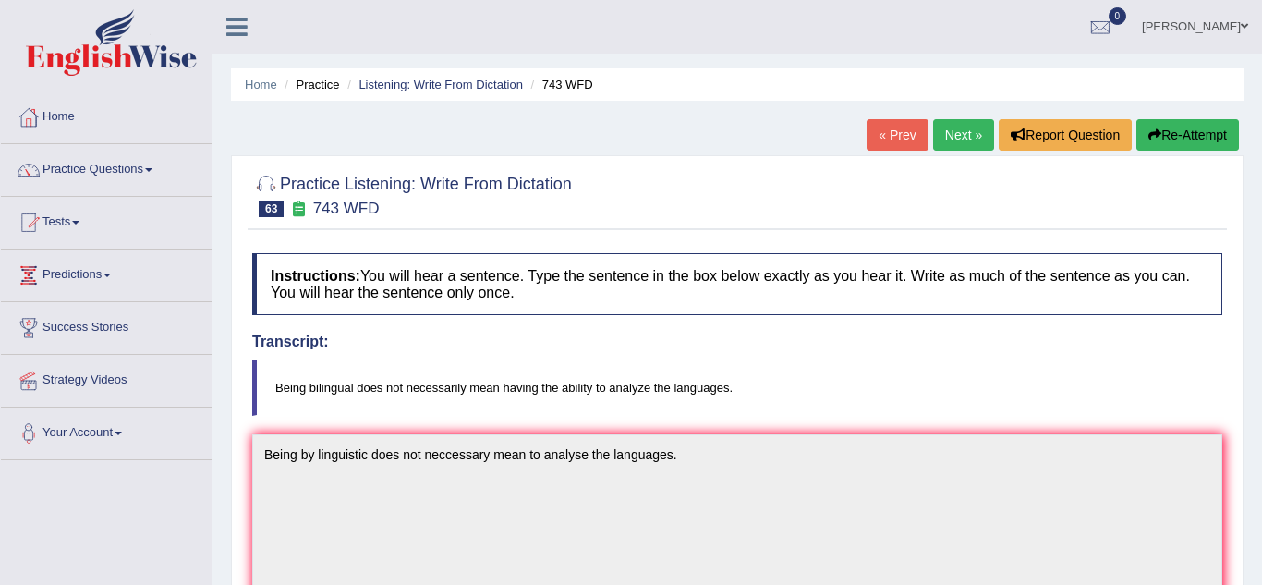
click at [1186, 144] on button "Re-Attempt" at bounding box center [1188, 134] width 103 height 31
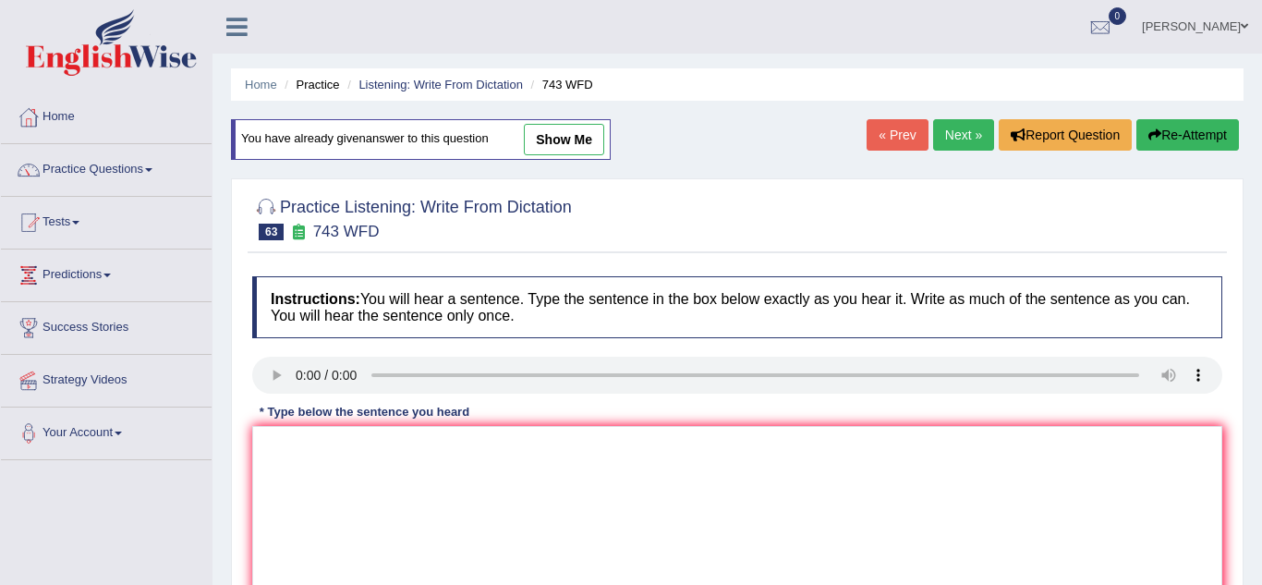
click at [233, 445] on div "Practice Listening: Write From Dictation 63 743 WFD Instructions: You will hear…" at bounding box center [737, 424] width 1013 height 493
click at [233, 447] on div "Practice Listening: Write From Dictation 63 743 WFD Instructions: You will hear…" at bounding box center [737, 424] width 1013 height 493
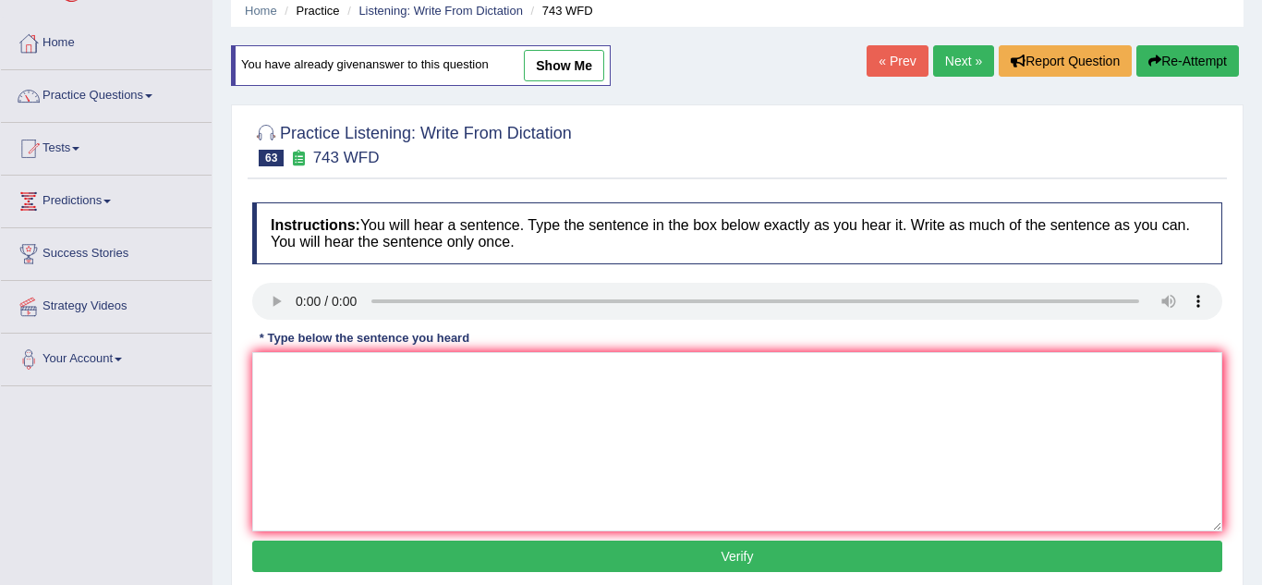
scroll to position [111, 0]
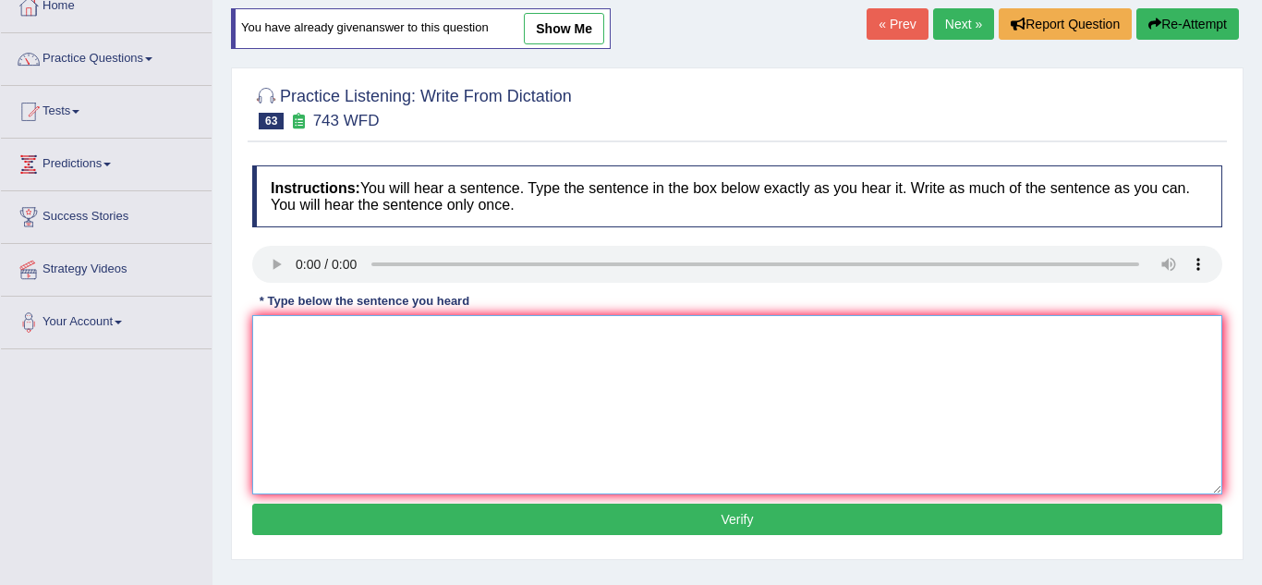
click at [281, 371] on textarea at bounding box center [737, 404] width 970 height 179
type textarea "Being by lingal doesnt nessaraly mean to know the languages."
click at [297, 531] on button "Verify" at bounding box center [737, 519] width 970 height 31
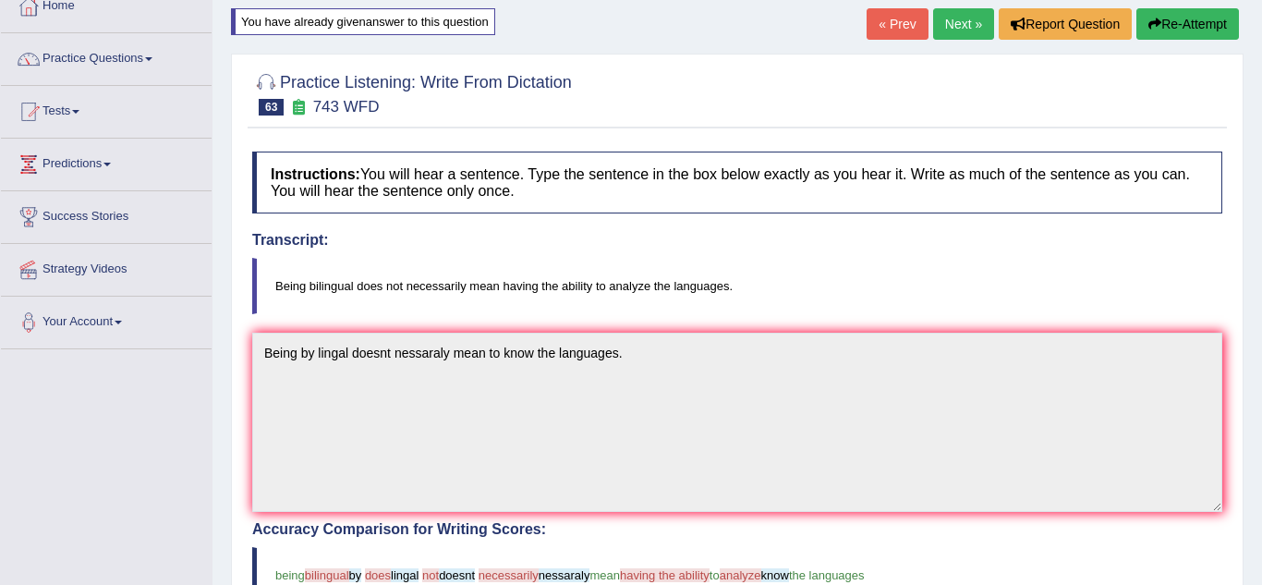
click at [229, 508] on div "Home Practice Listening: Write From Dictation 743 WFD You have already given an…" at bounding box center [738, 469] width 1050 height 1160
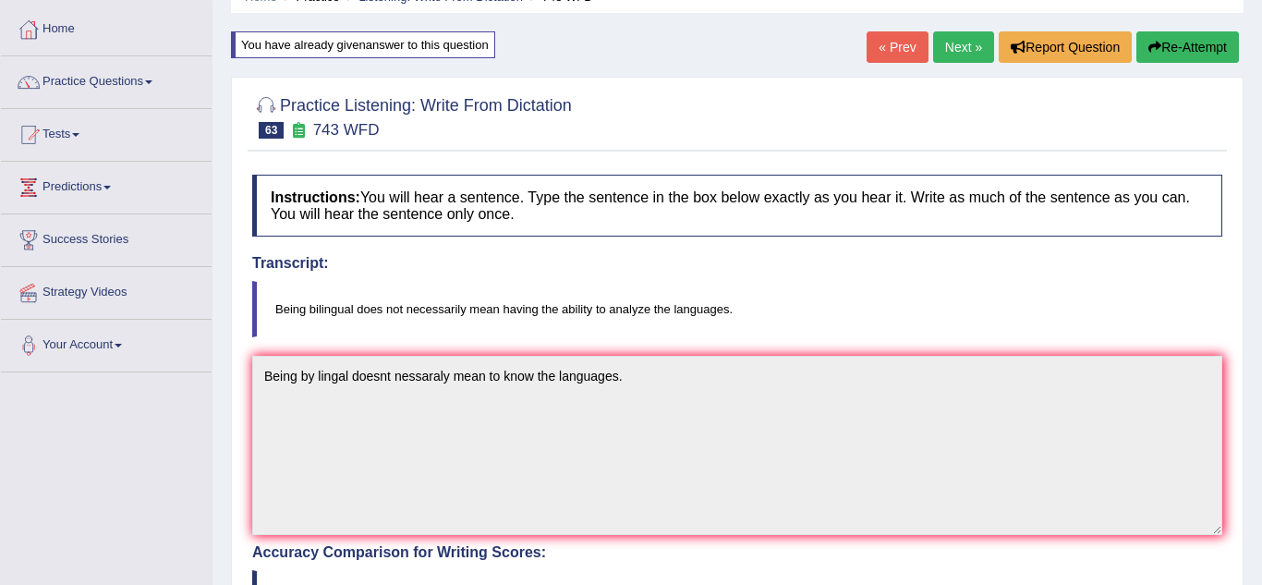
scroll to position [74, 0]
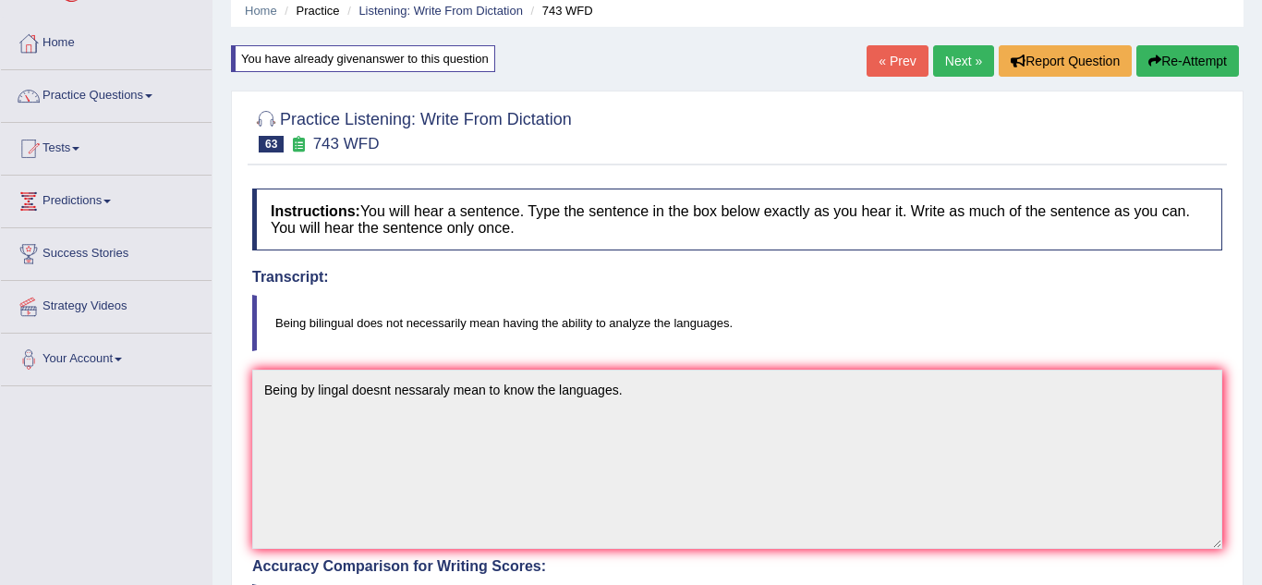
click at [1149, 57] on icon "button" at bounding box center [1155, 61] width 13 height 13
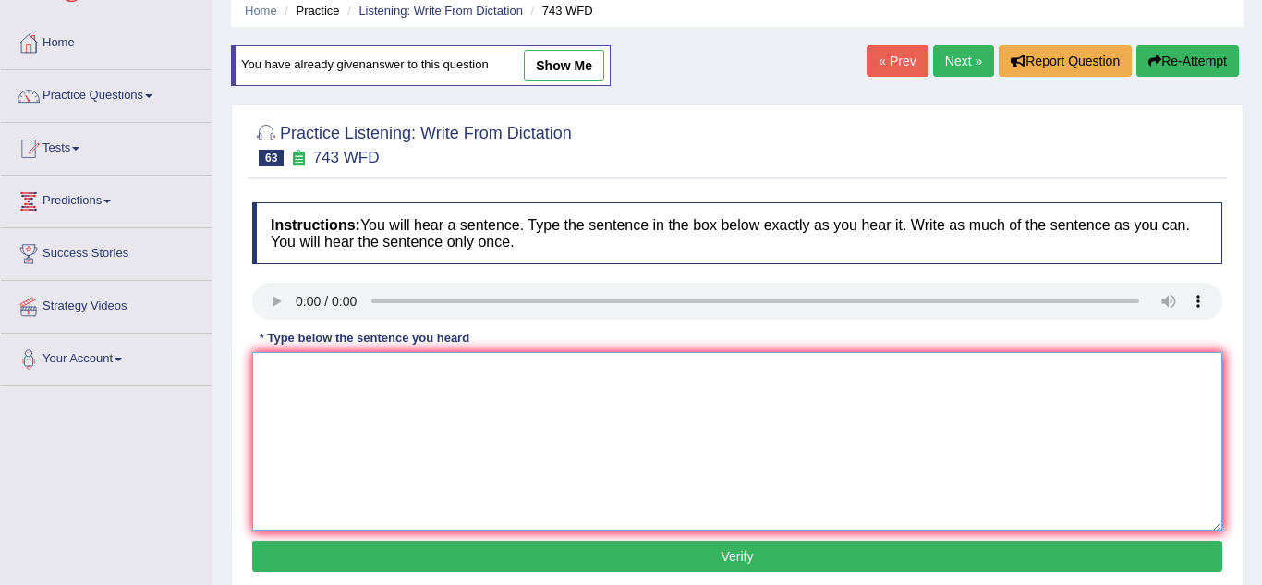
click at [322, 384] on textarea at bounding box center [737, 441] width 970 height 179
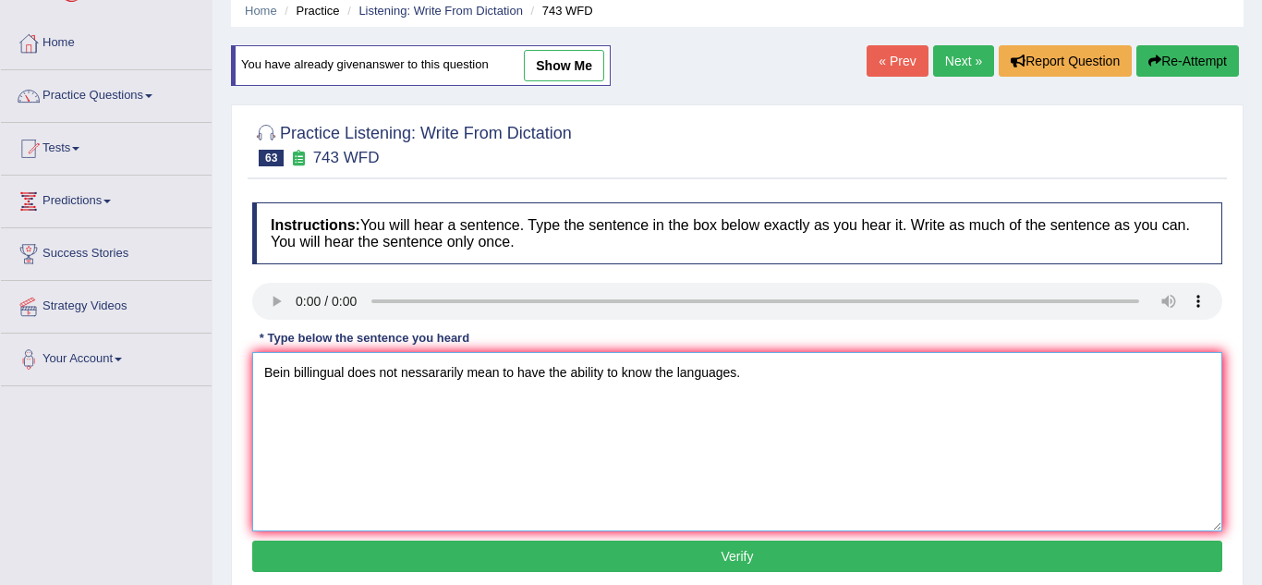
type textarea "Bein billingual does not nessararily mean to have the ability to know the langu…"
click at [277, 557] on button "Verify" at bounding box center [737, 556] width 970 height 31
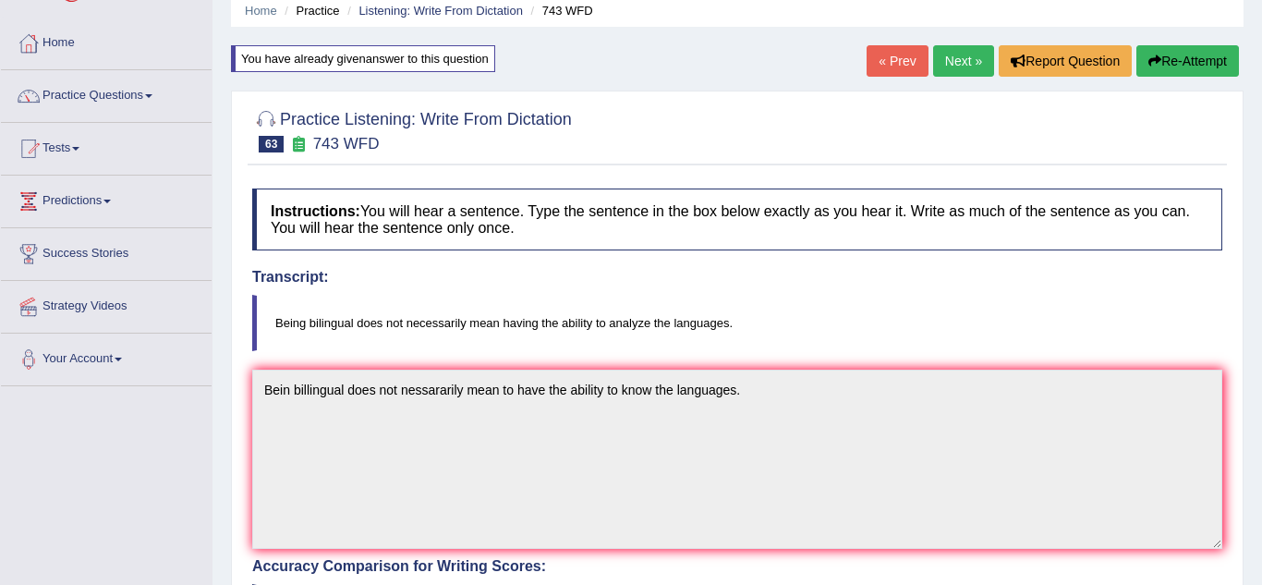
click at [233, 530] on div "Practice Listening: Write From Dictation 63 743 WFD Instructions: You will hear…" at bounding box center [737, 581] width 1013 height 981
click at [1166, 65] on button "Re-Attempt" at bounding box center [1188, 60] width 103 height 31
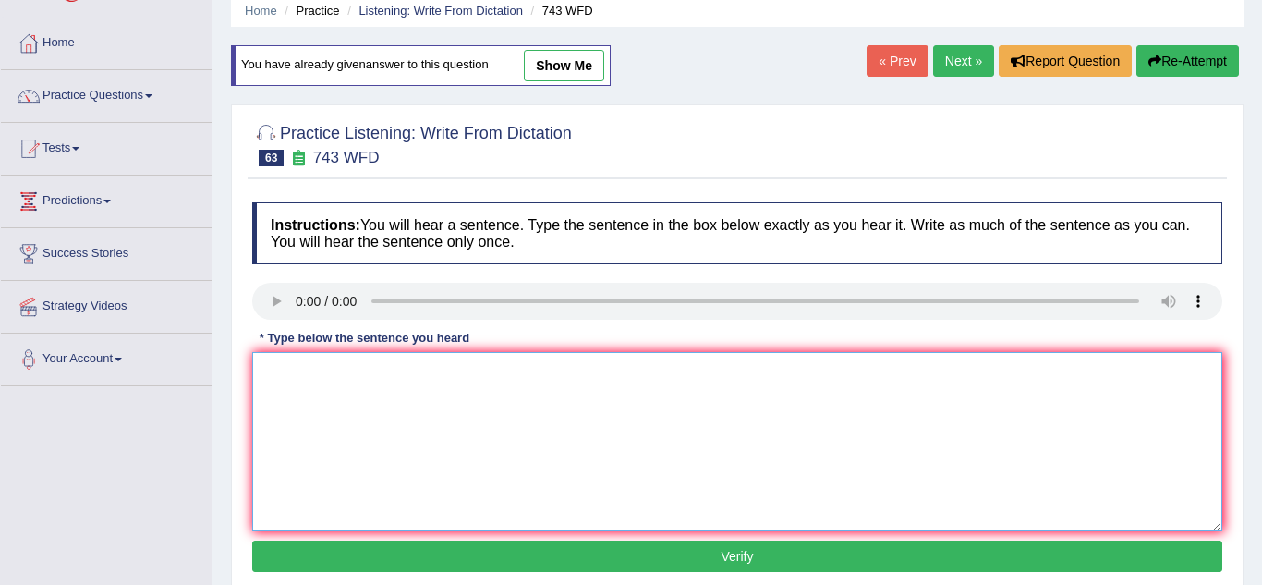
click at [309, 371] on textarea at bounding box center [737, 441] width 970 height 179
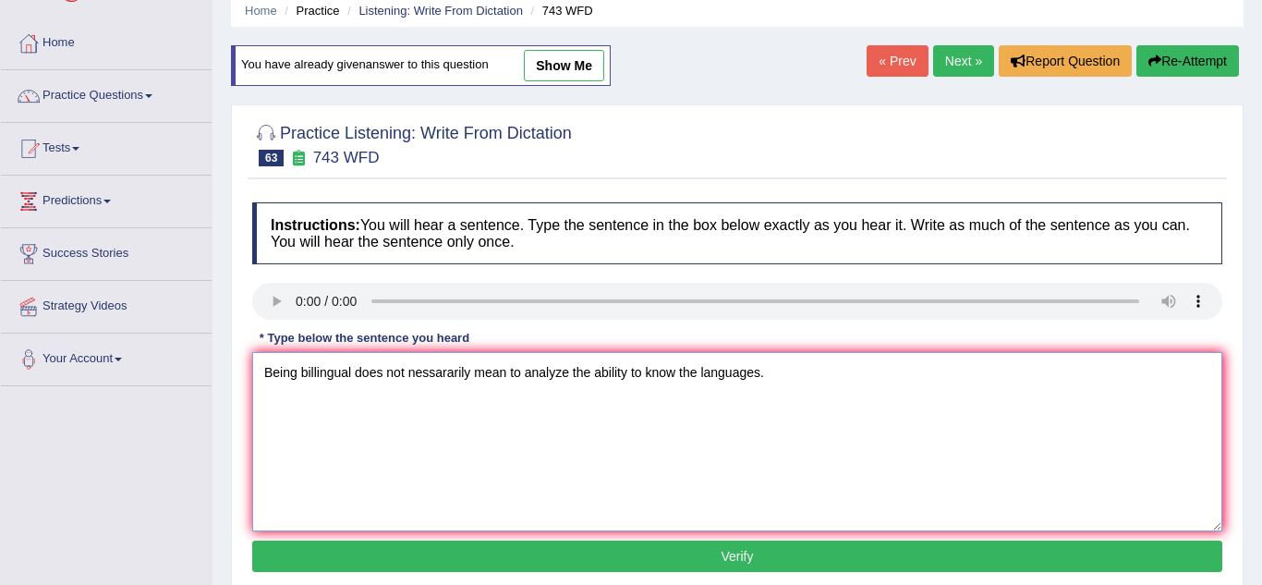
type textarea "Being billingual does not nessararily mean to analyze the ability to know the l…"
click at [312, 559] on button "Verify" at bounding box center [737, 556] width 970 height 31
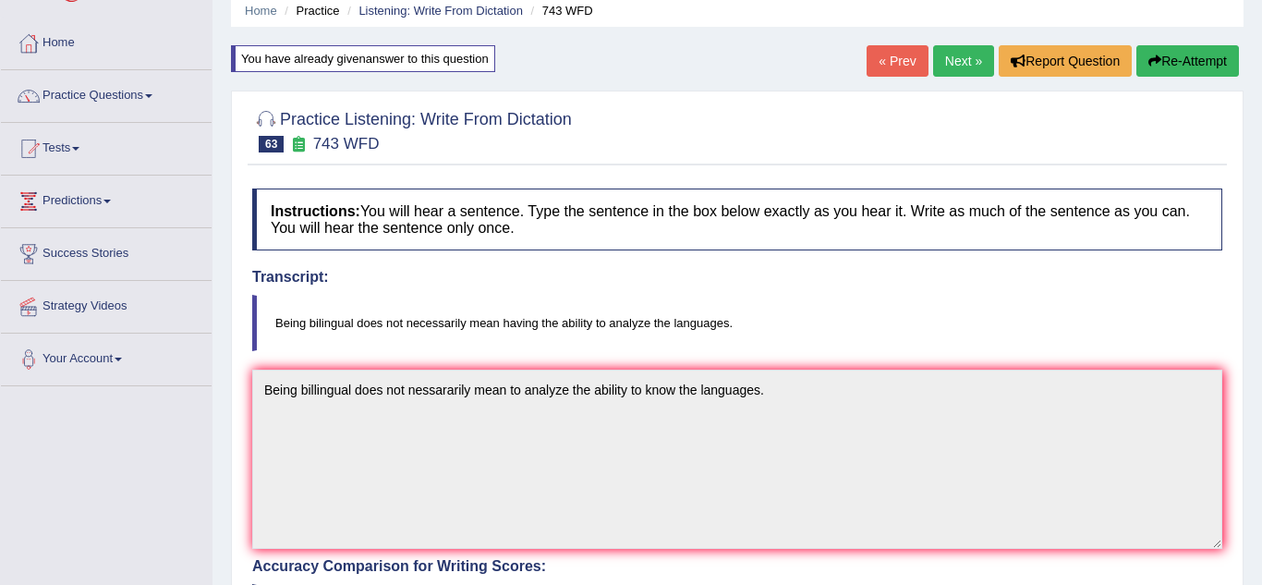
click at [237, 530] on div "Practice Listening: Write From Dictation 63 743 WFD Instructions: You will hear…" at bounding box center [737, 581] width 1013 height 981
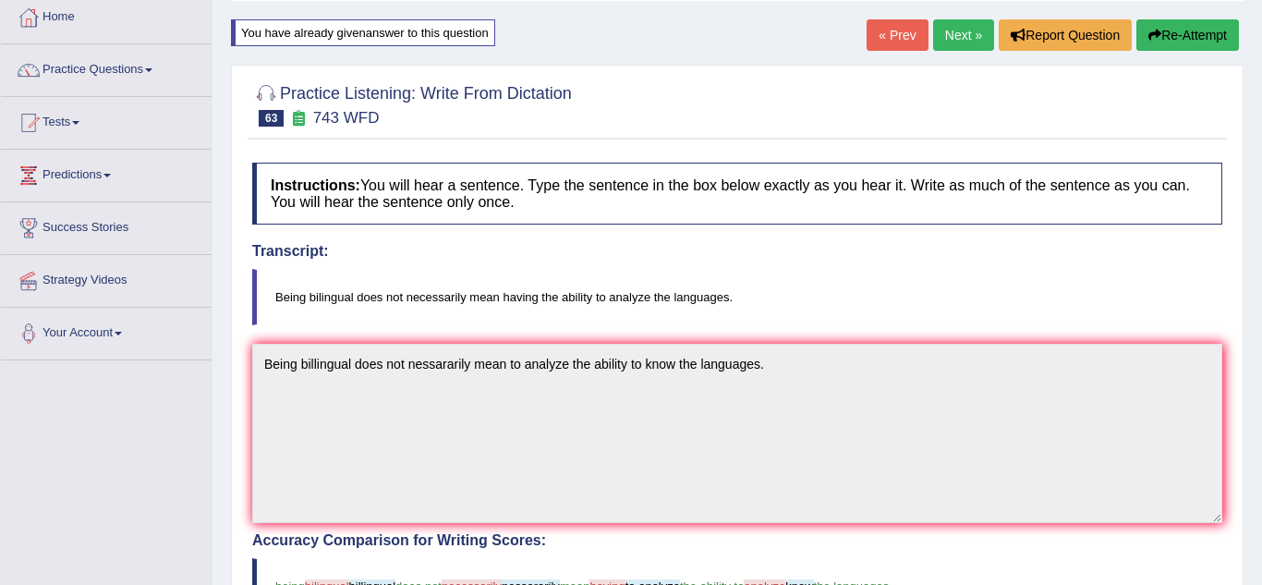
scroll to position [74, 0]
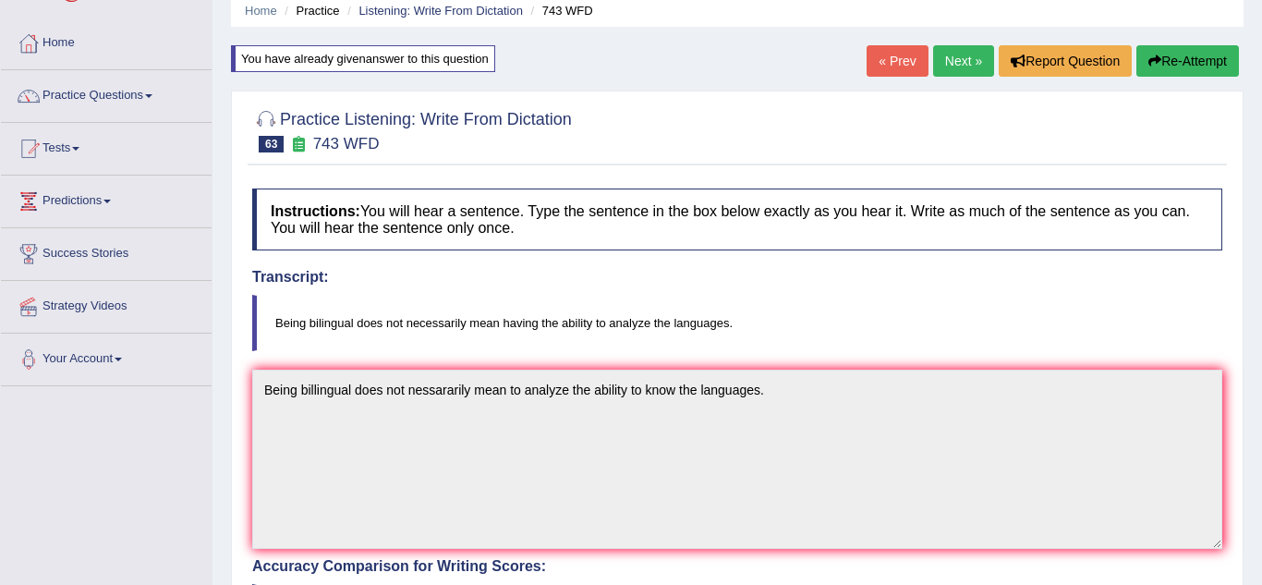
click at [952, 69] on link "Next »" at bounding box center [963, 60] width 61 height 31
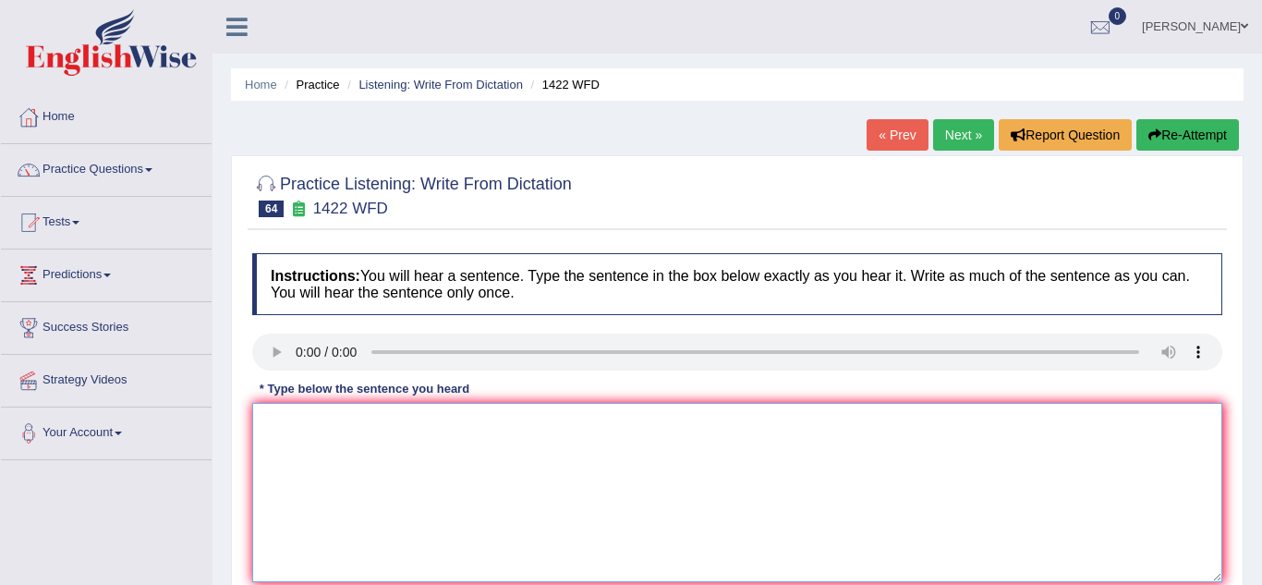
click at [280, 415] on textarea at bounding box center [737, 492] width 970 height 179
type textarea "We are looking for new ways to engange miners."
click at [216, 441] on div "Home Practice Listening: Write From Dictation 1422 WFD « Prev Next » Report Que…" at bounding box center [738, 462] width 1050 height 924
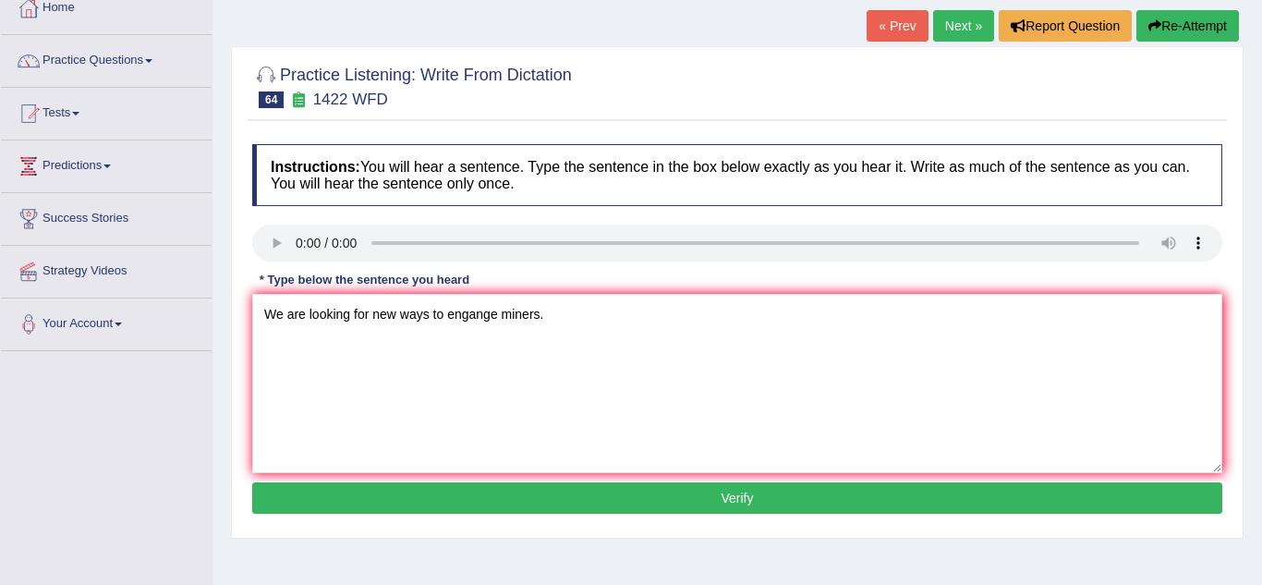
scroll to position [111, 0]
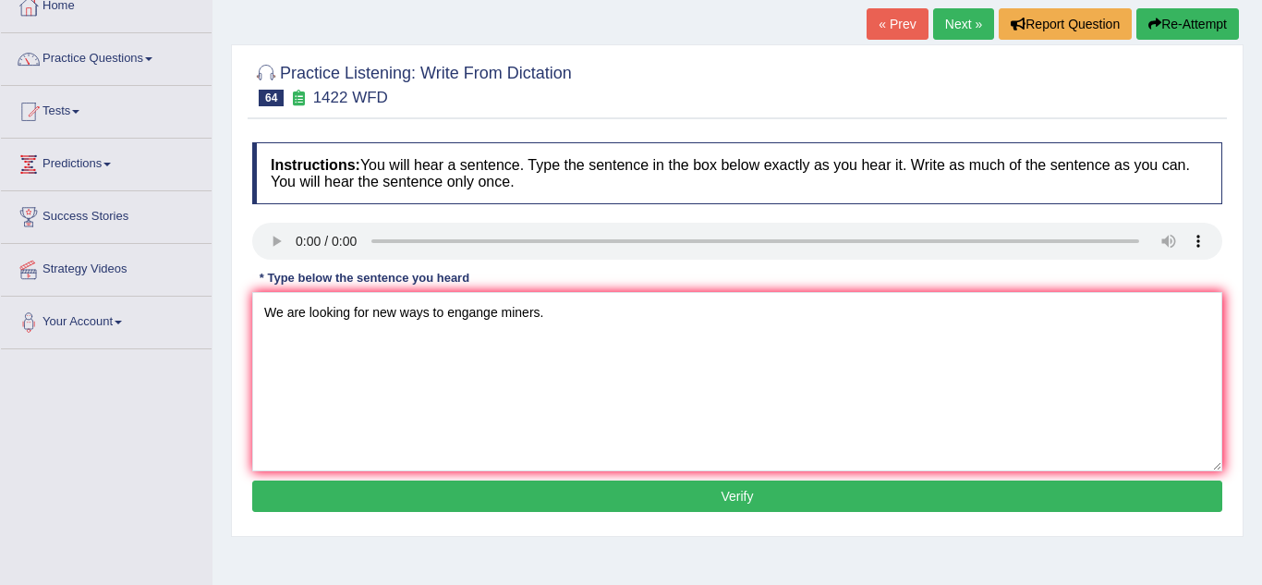
click at [487, 501] on button "Verify" at bounding box center [737, 496] width 970 height 31
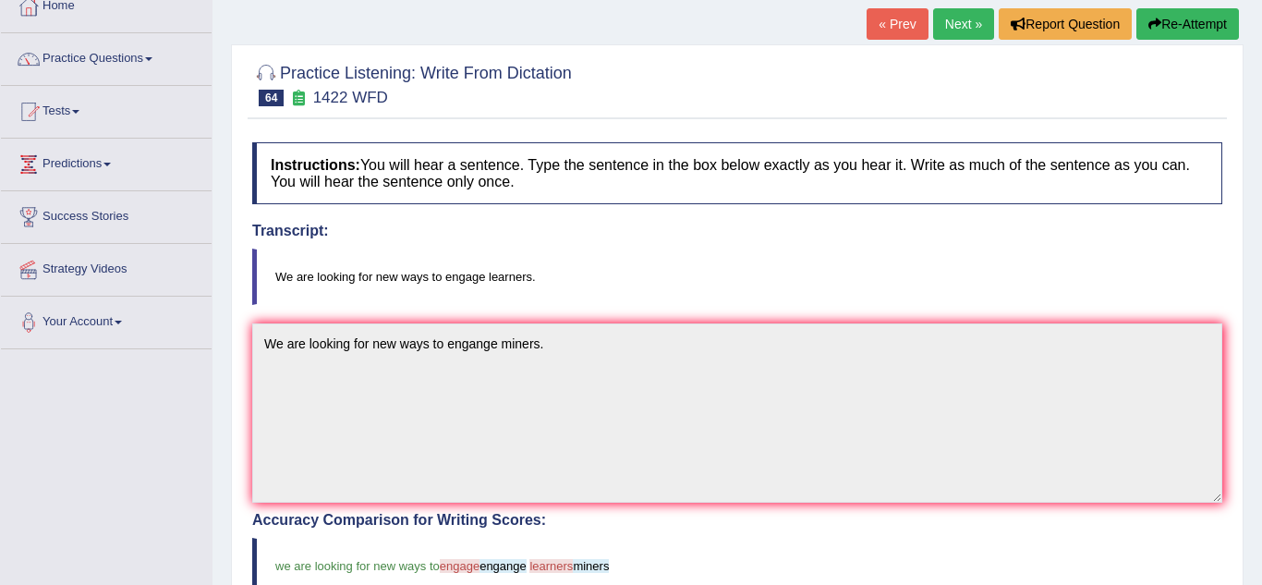
click at [237, 419] on div "Practice Listening: Write From Dictation 64 1422 WFD Instructions: You will hea…" at bounding box center [737, 534] width 1013 height 981
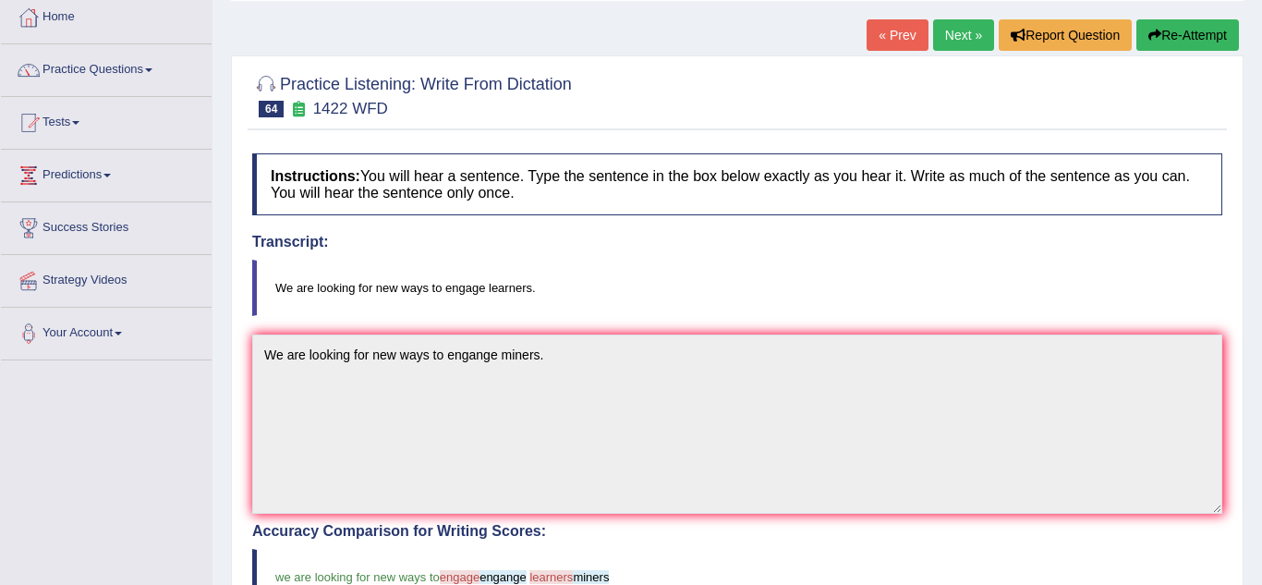
scroll to position [74, 0]
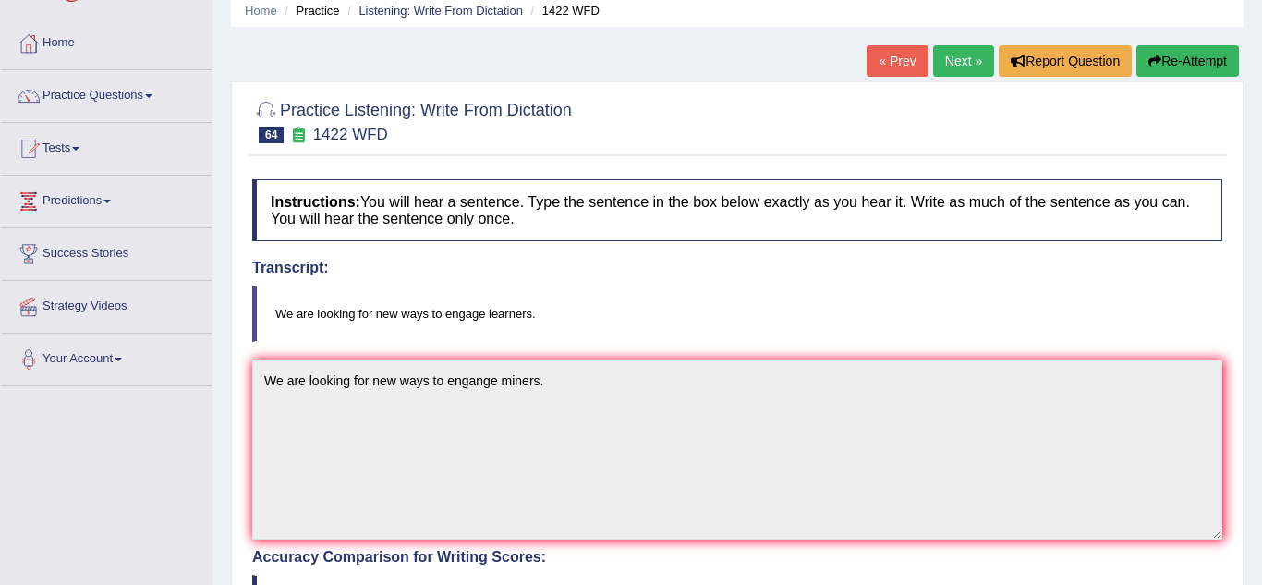
click at [975, 67] on link "Next »" at bounding box center [963, 60] width 61 height 31
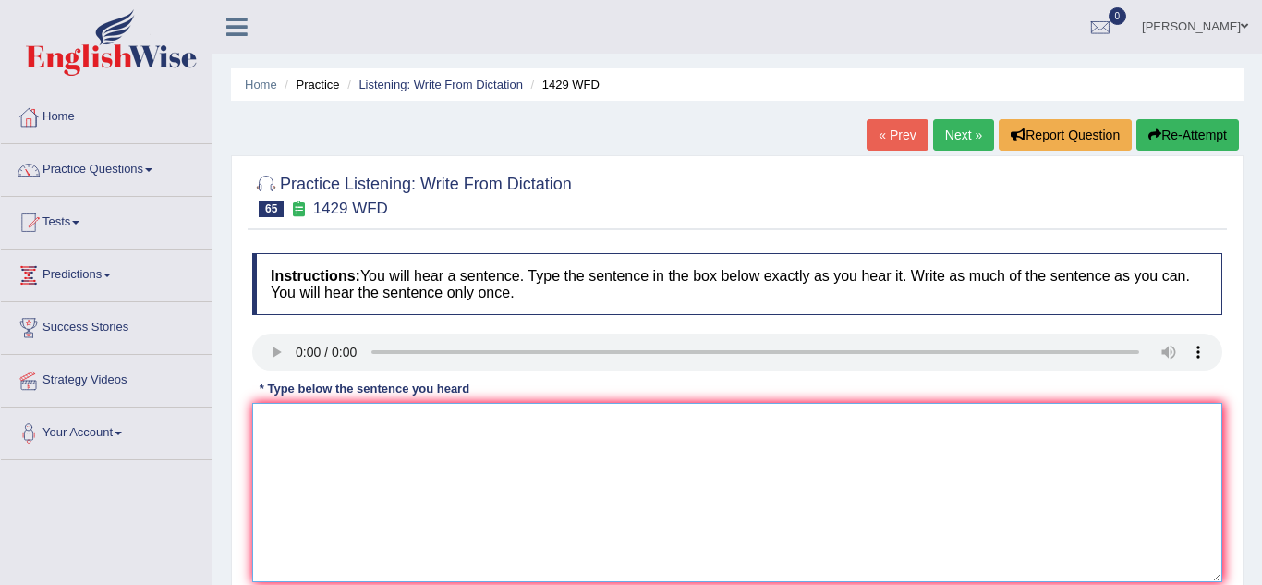
click at [284, 429] on textarea at bounding box center [737, 492] width 970 height 179
click at [321, 426] on textarea "When ypu attend job interviews puanctuality is the key." at bounding box center [737, 492] width 970 height 179
type textarea "When you attend job interviews puanctuality is the key."
click at [229, 528] on div "Home Practice Listening: Write From Dictation 1429 WFD « Prev Next » Report Que…" at bounding box center [738, 462] width 1050 height 924
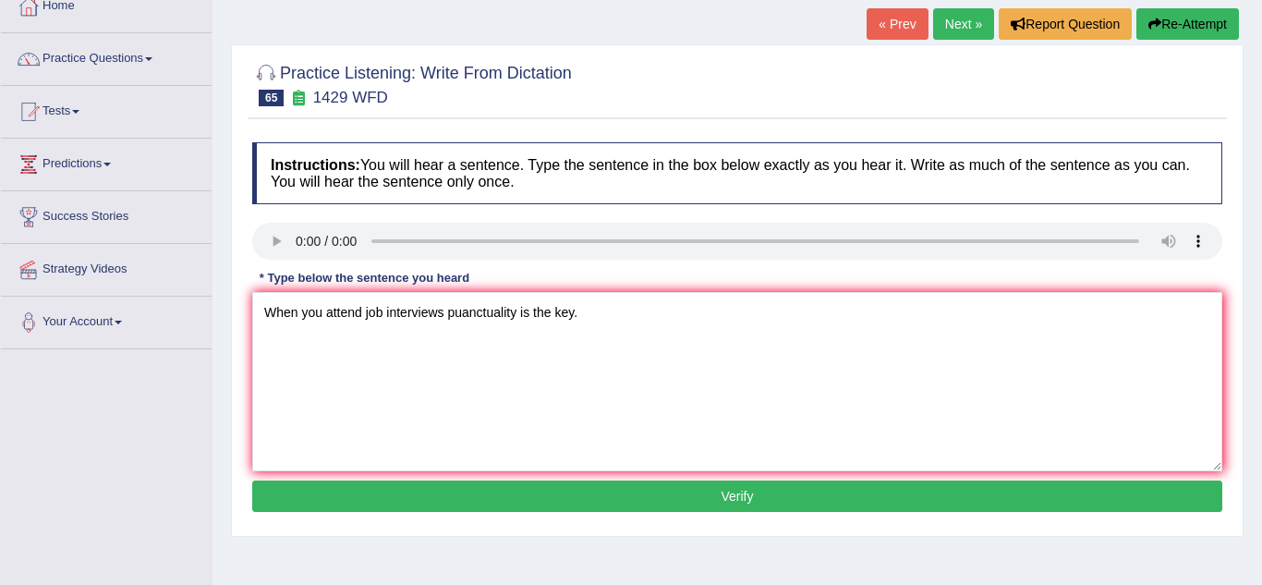
scroll to position [148, 0]
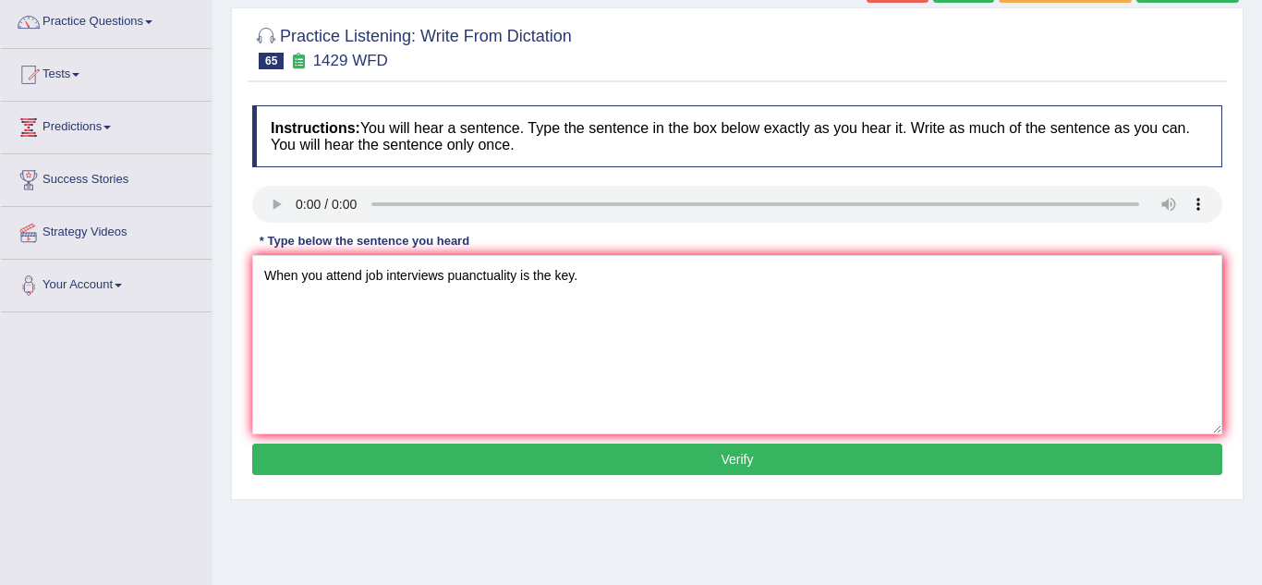
click at [545, 468] on button "Verify" at bounding box center [737, 459] width 970 height 31
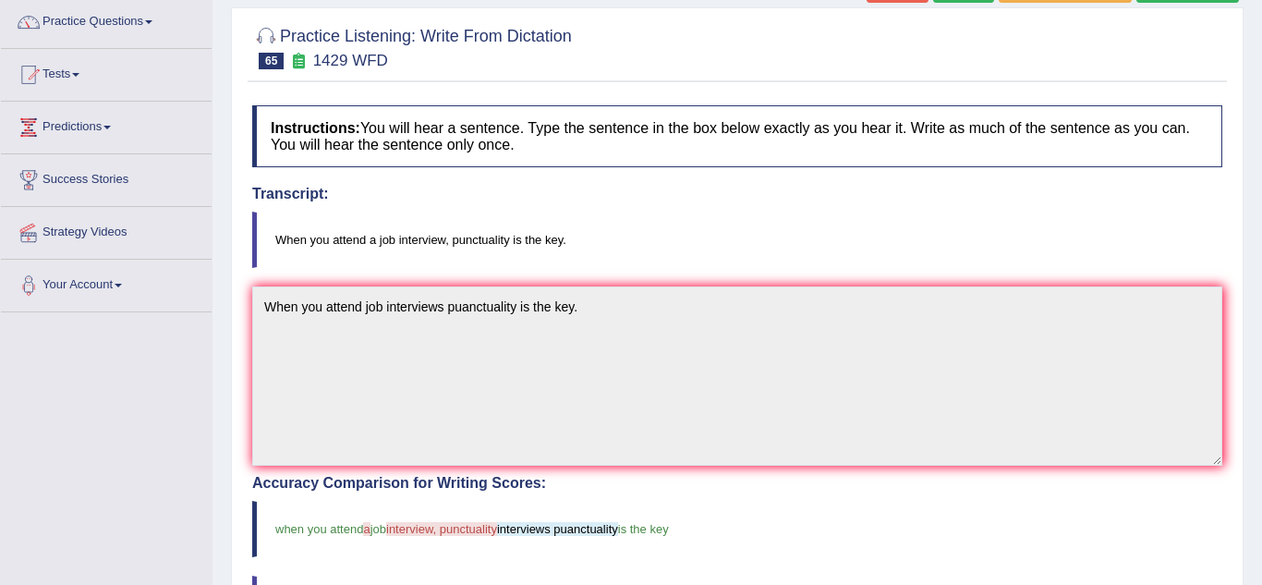
click at [237, 481] on div "Practice Listening: Write From Dictation 65 1429 WFD Instructions: You will hea…" at bounding box center [737, 497] width 1013 height 981
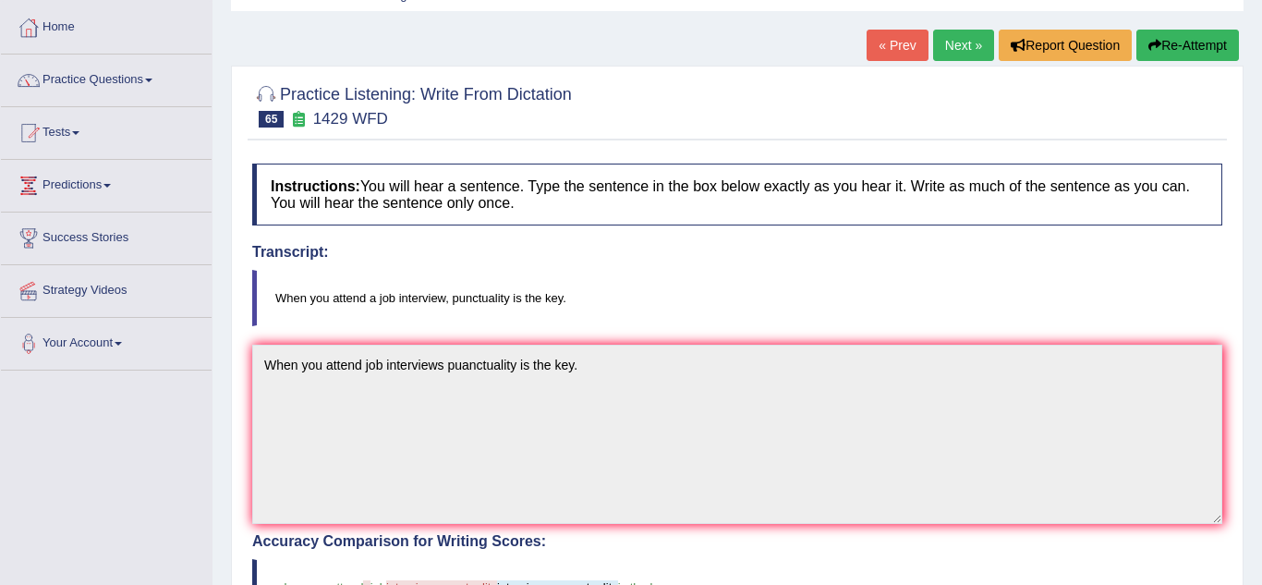
scroll to position [74, 0]
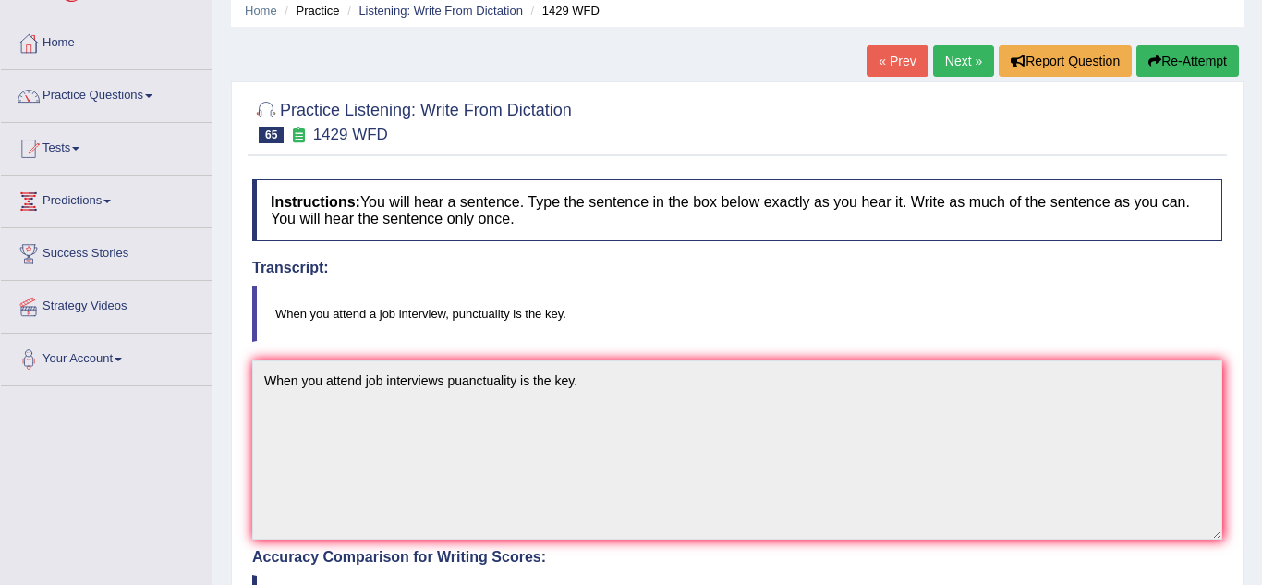
click at [968, 59] on link "Next »" at bounding box center [963, 60] width 61 height 31
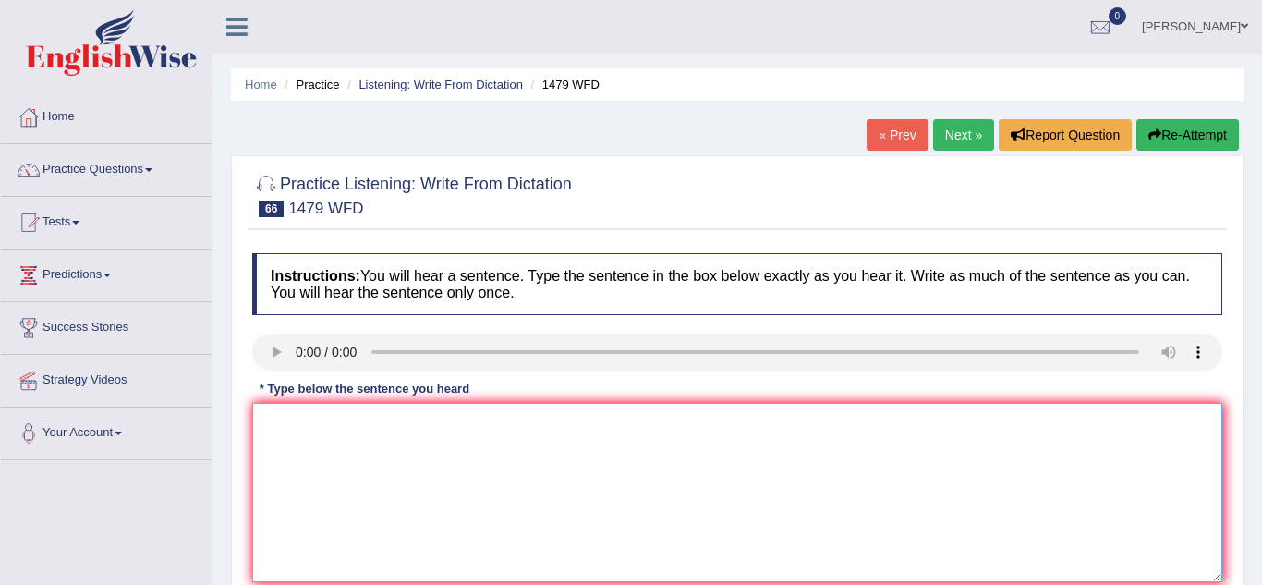
click at [277, 470] on textarea at bounding box center [737, 492] width 970 height 179
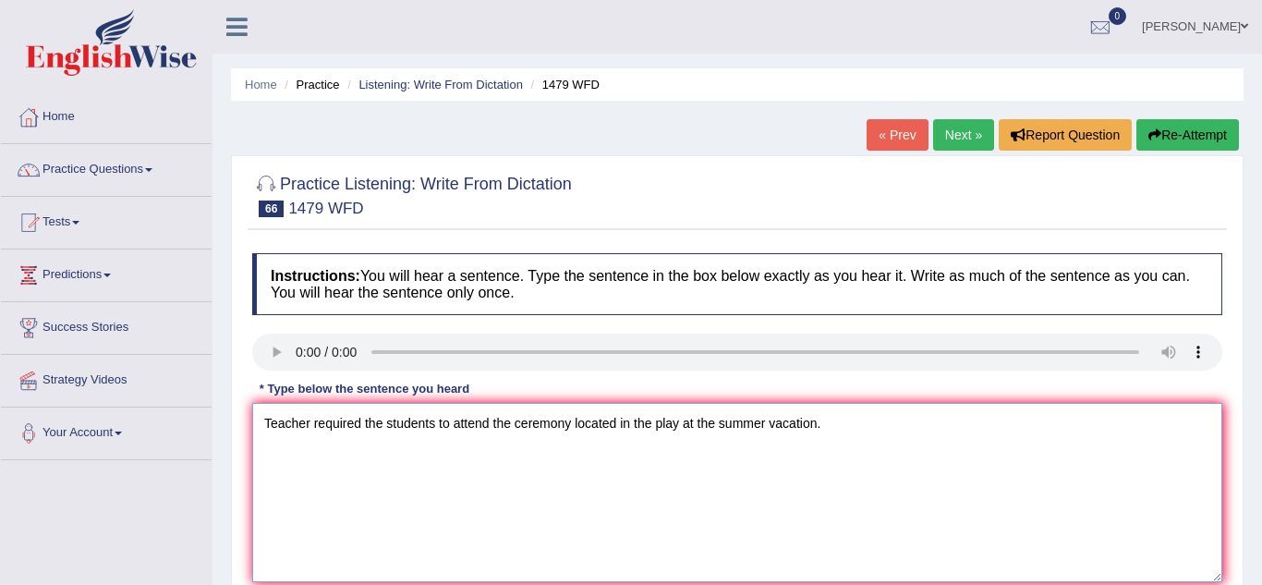
type textarea "Teacher required the students to attend the ceremony located in the play at the…"
click at [228, 477] on div "Home Practice Listening: Write From Dictation 1479 WFD « Prev Next » Report Que…" at bounding box center [738, 462] width 1050 height 924
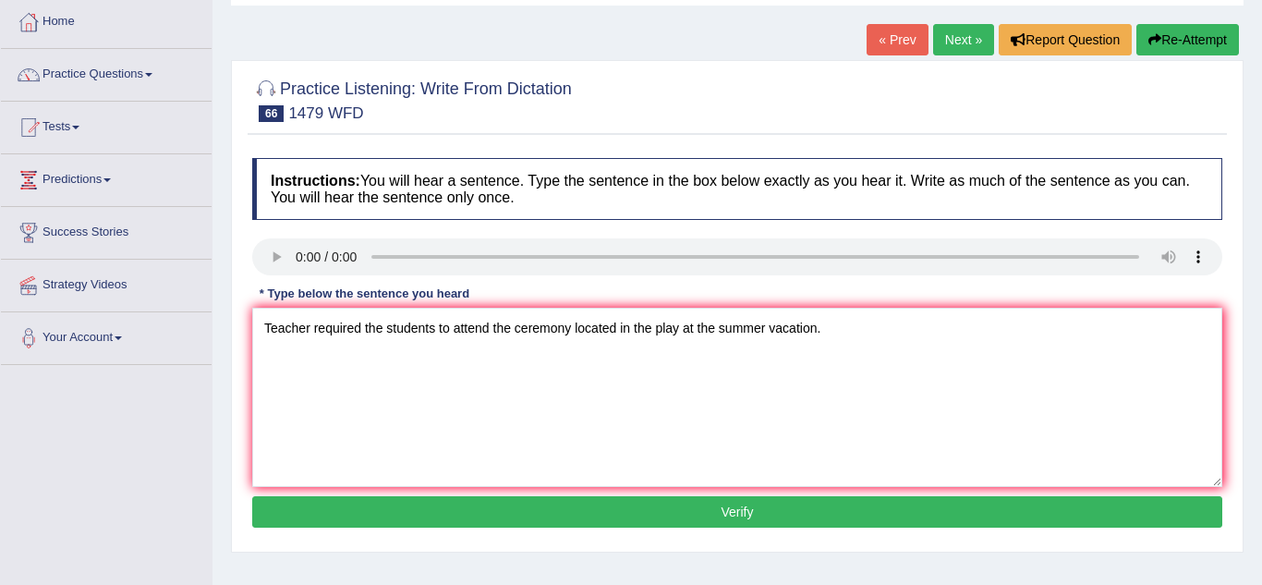
scroll to position [111, 0]
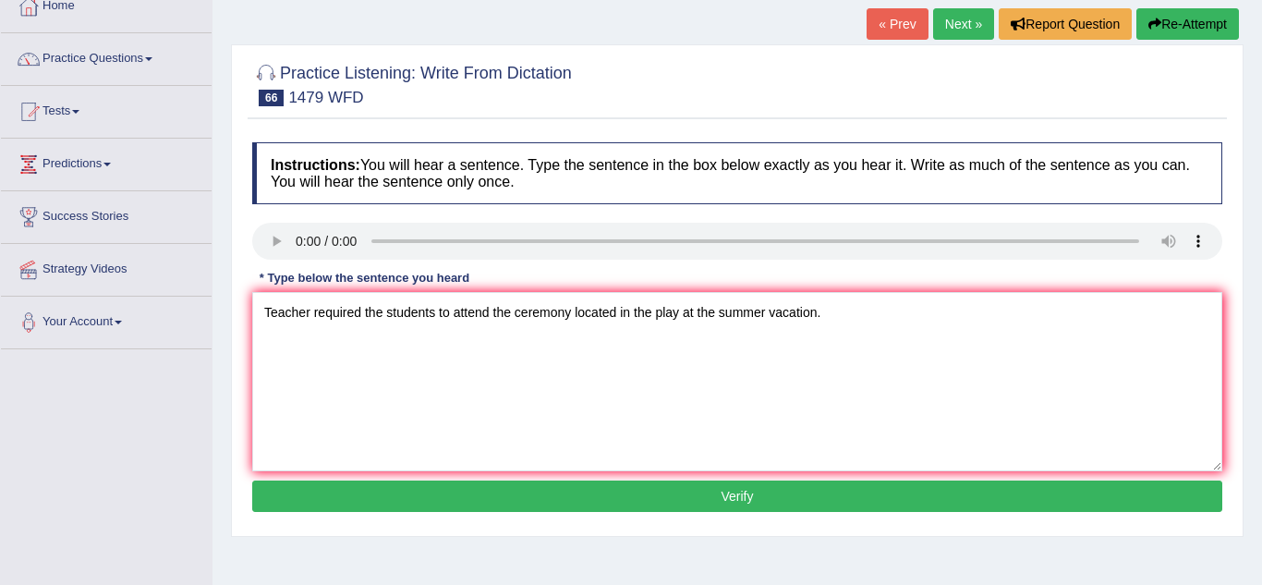
click at [455, 492] on button "Verify" at bounding box center [737, 496] width 970 height 31
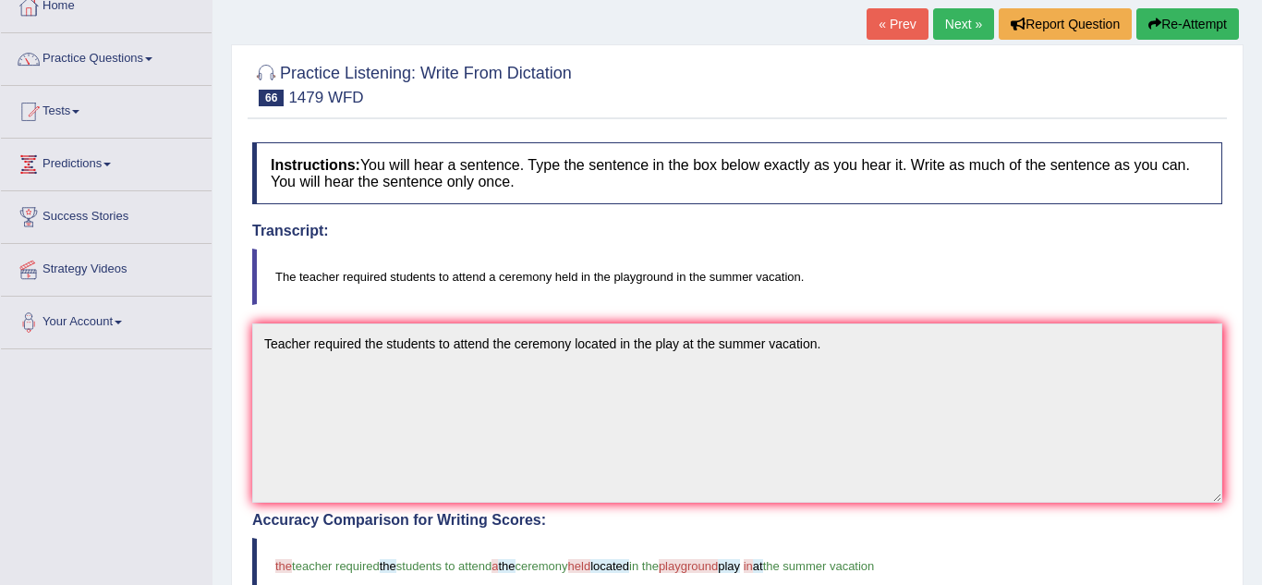
click at [228, 491] on div "Home Practice Listening: Write From Dictation 1479 WFD « Prev Next » Report Que…" at bounding box center [738, 464] width 1050 height 1151
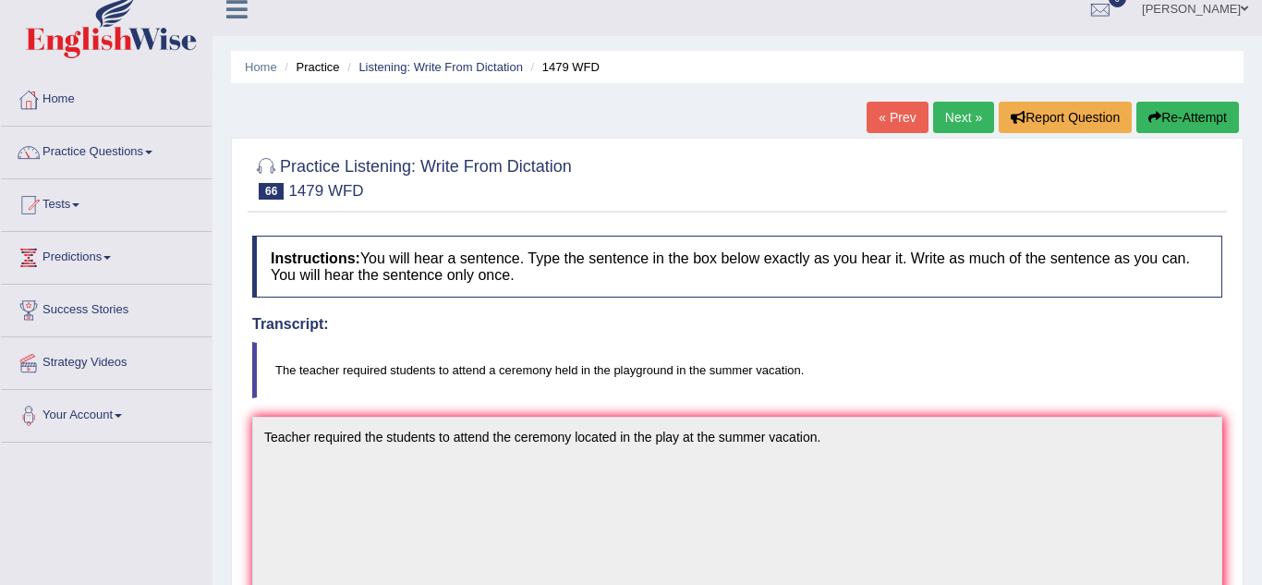
scroll to position [0, 0]
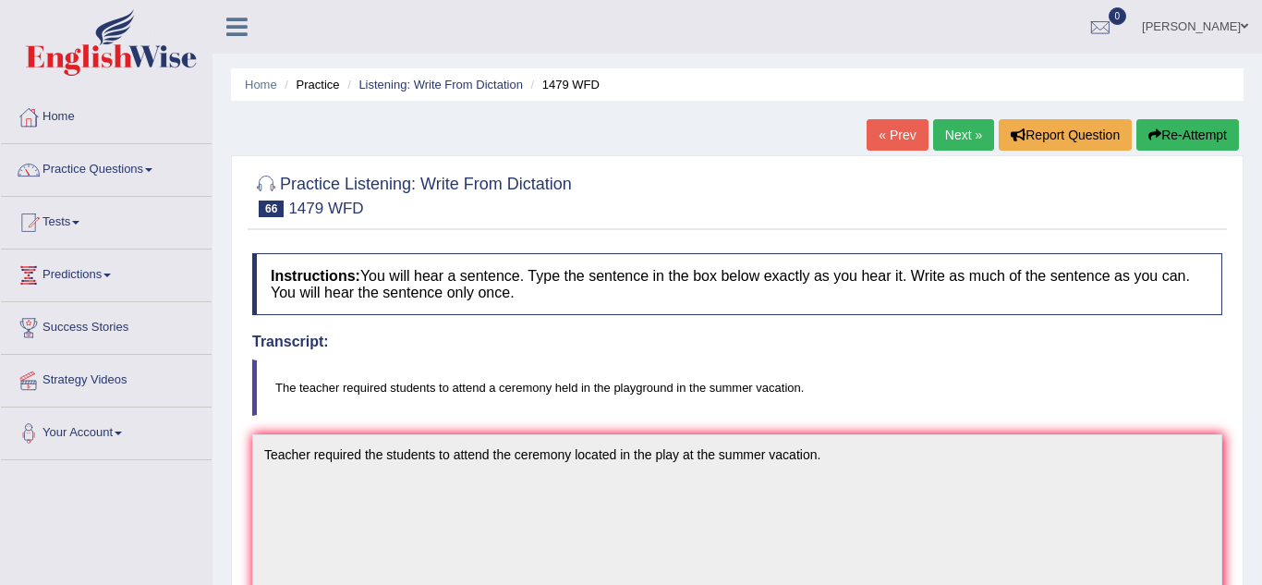
click at [956, 143] on link "Next »" at bounding box center [963, 134] width 61 height 31
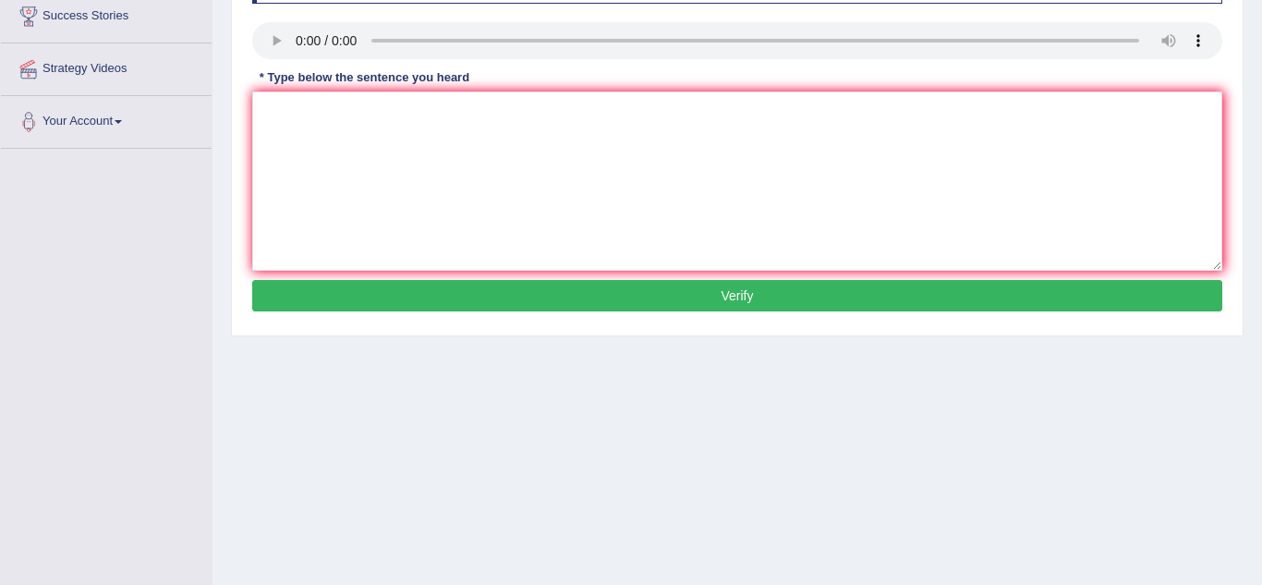
scroll to position [321, 0]
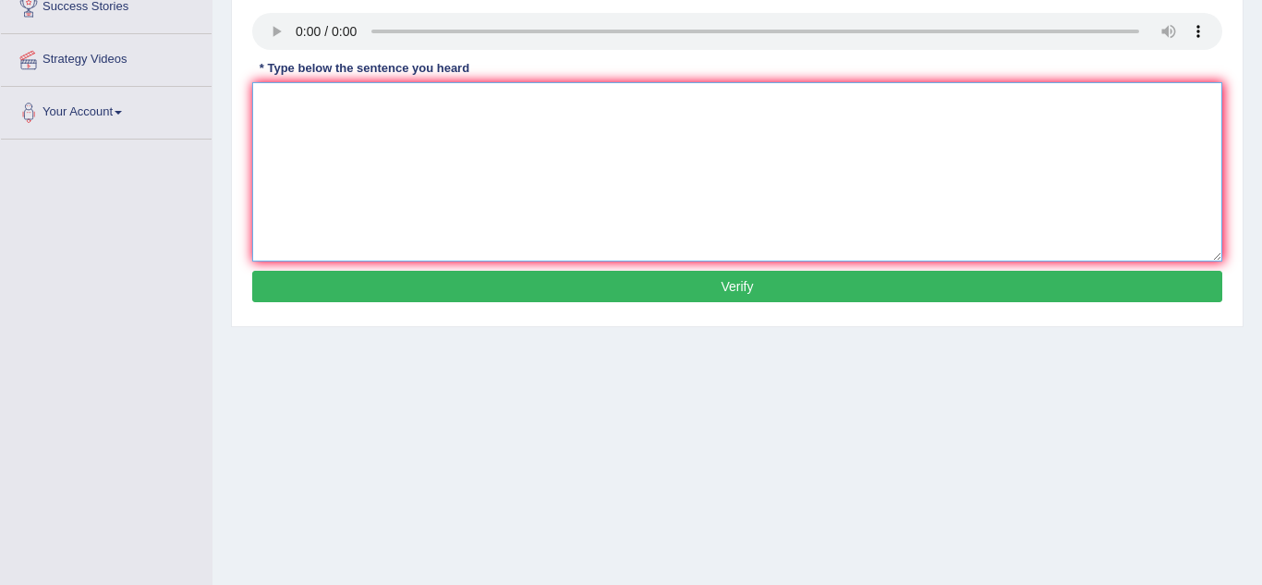
click at [284, 111] on textarea at bounding box center [737, 171] width 970 height 179
type textarea "Two drops of the solution where hidden in the class too."
click at [277, 290] on button "Verify" at bounding box center [737, 286] width 970 height 31
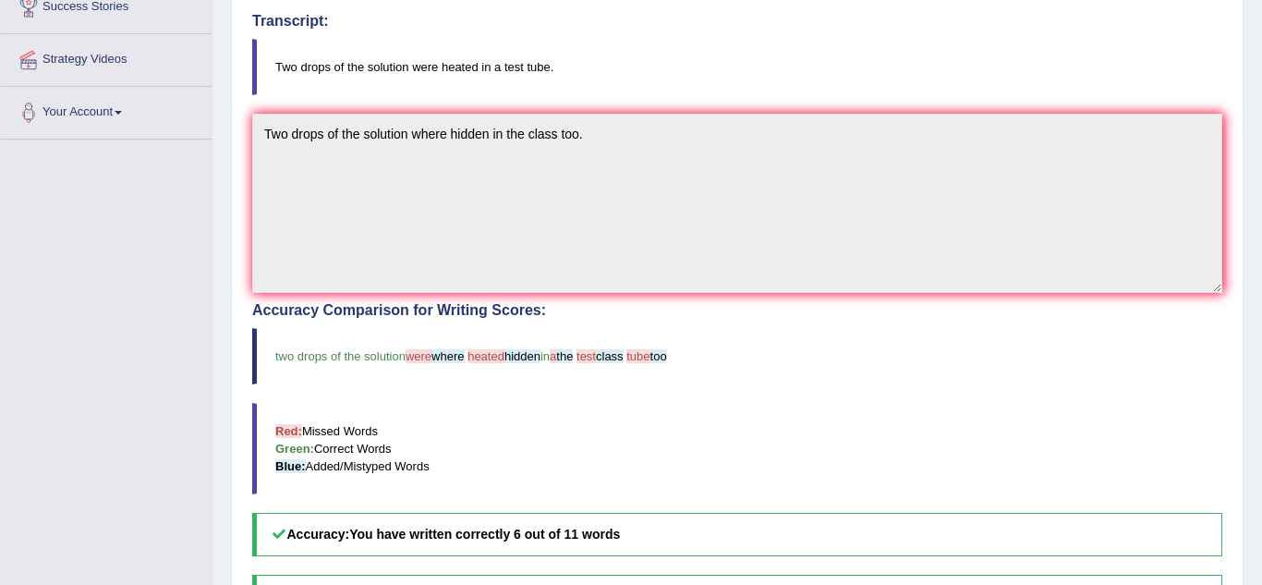
click at [225, 288] on div "Home Practice Listening: Write From Dictation 47 WFD « Prev Next » Report Quest…" at bounding box center [738, 254] width 1050 height 1151
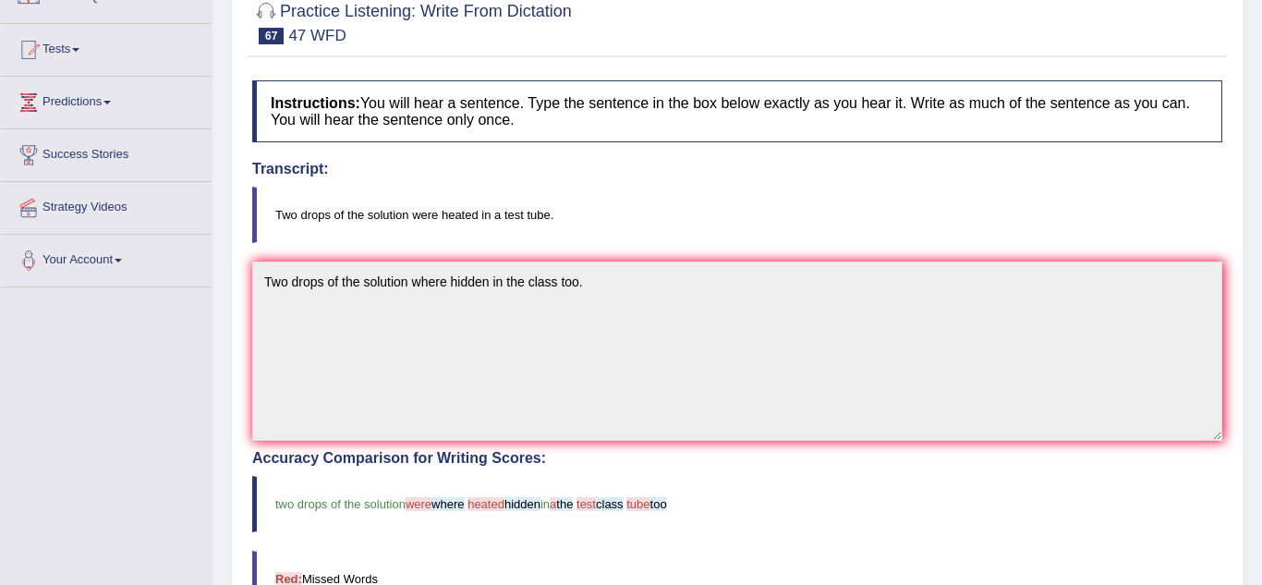
scroll to position [136, 0]
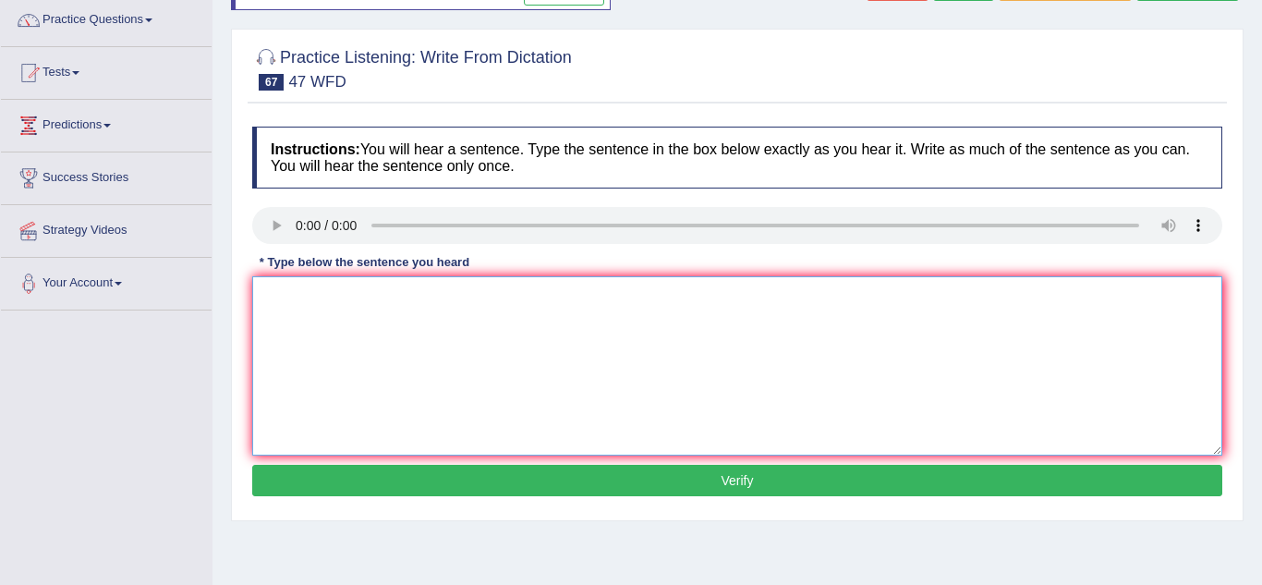
click at [262, 316] on textarea at bounding box center [737, 365] width 970 height 179
click at [529, 302] on textarea "Two drops of solution were heated in the class test tube." at bounding box center [737, 365] width 970 height 179
type textarea "Two drops of solution were heated in the glass test tube."
click at [467, 478] on button "Verify" at bounding box center [737, 480] width 970 height 31
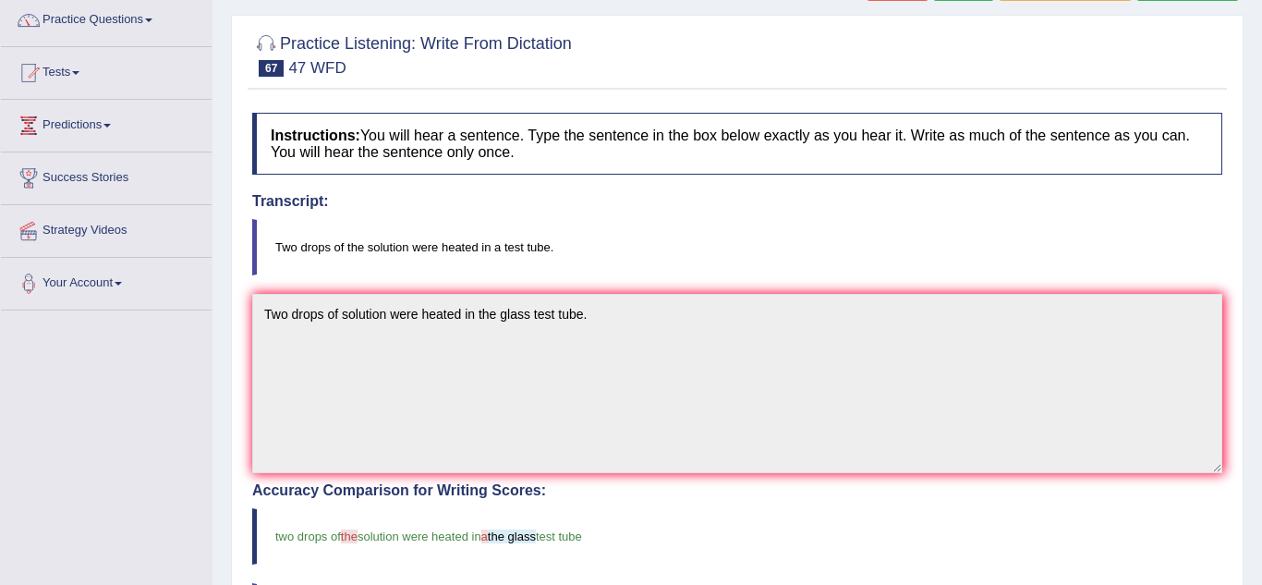
click at [240, 467] on div "Practice Listening: Write From Dictation 67 47 WFD Instructions: You will hear …" at bounding box center [737, 505] width 1013 height 981
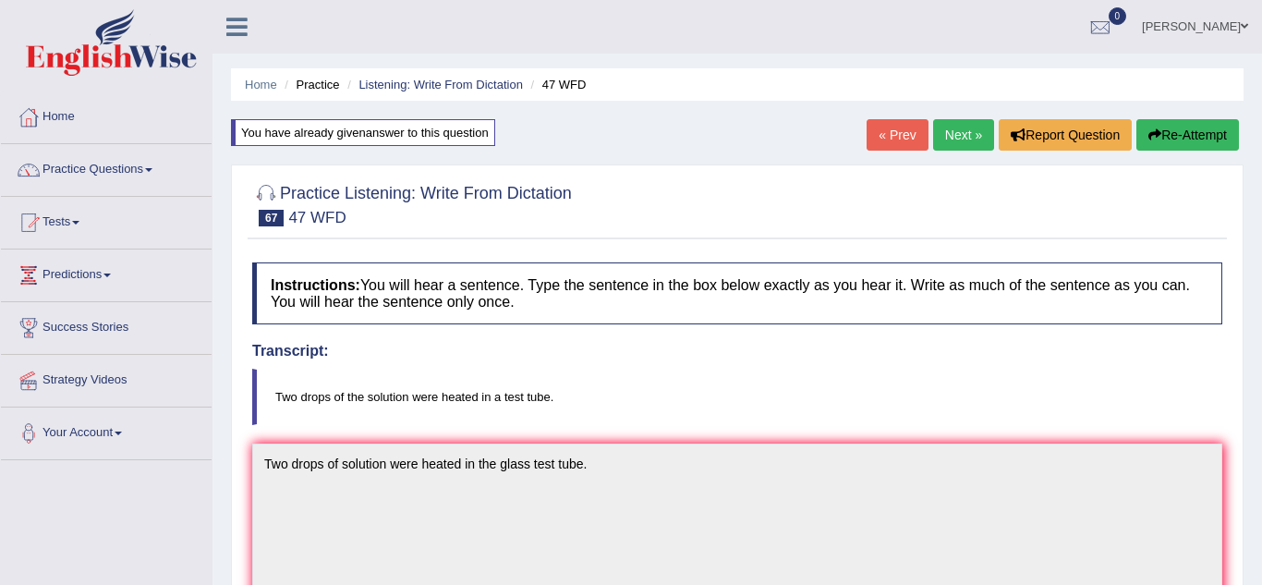
click at [964, 138] on link "Next »" at bounding box center [963, 134] width 61 height 31
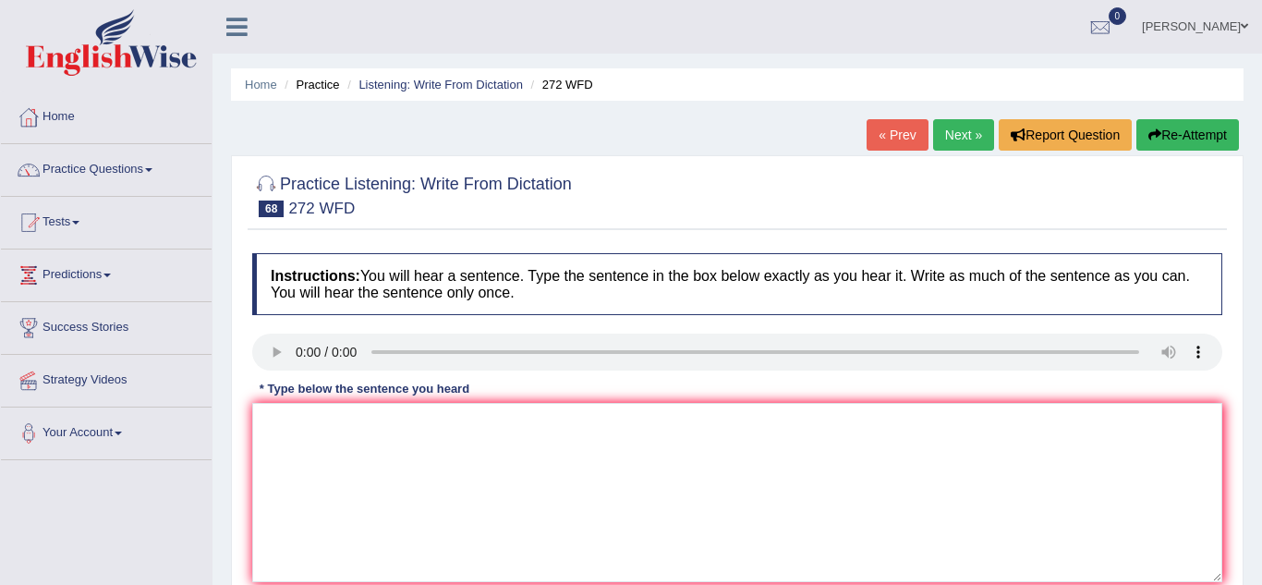
scroll to position [385, 0]
